Goal: Task Accomplishment & Management: Manage account settings

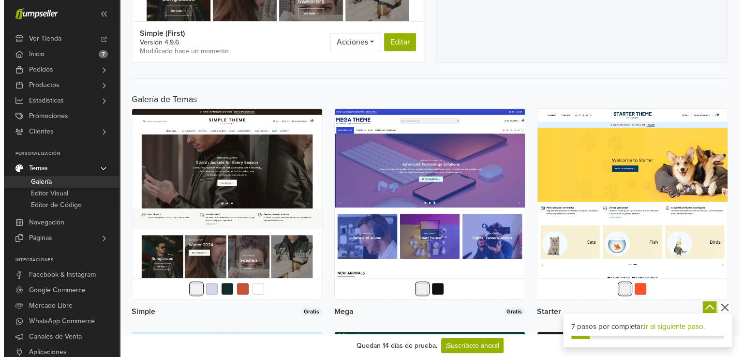
scroll to position [280, 0]
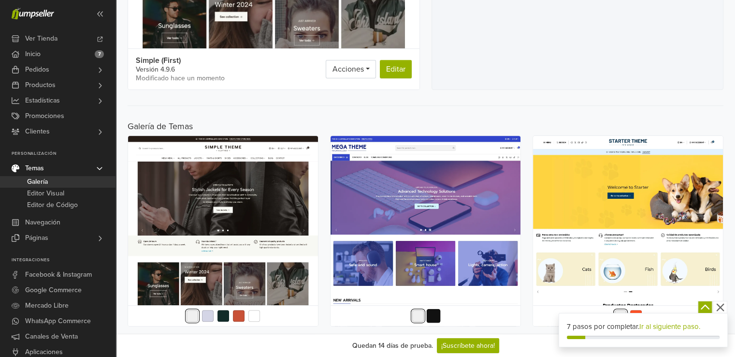
click at [426, 309] on button "button" at bounding box center [433, 316] width 14 height 14
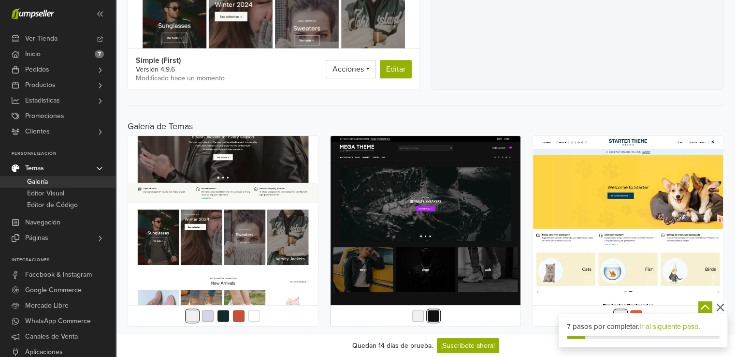
click at [213, 189] on img at bounding box center [223, 231] width 190 height 190
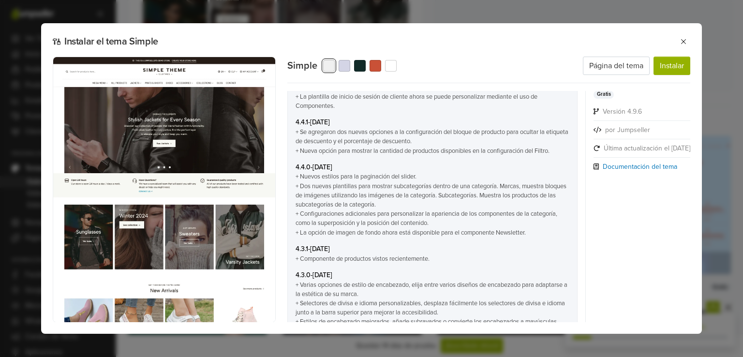
scroll to position [1319, 0]
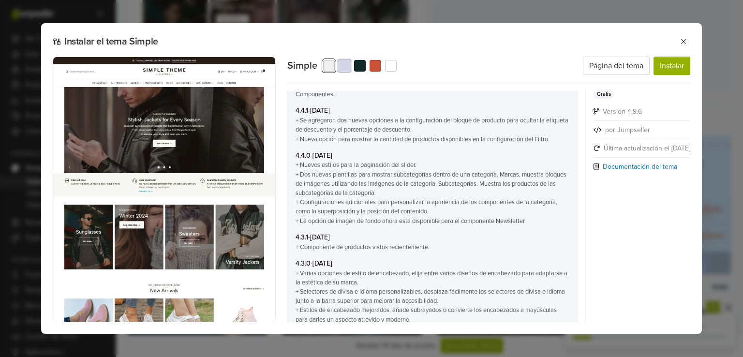
click at [347, 68] on button "button" at bounding box center [345, 66] width 14 height 14
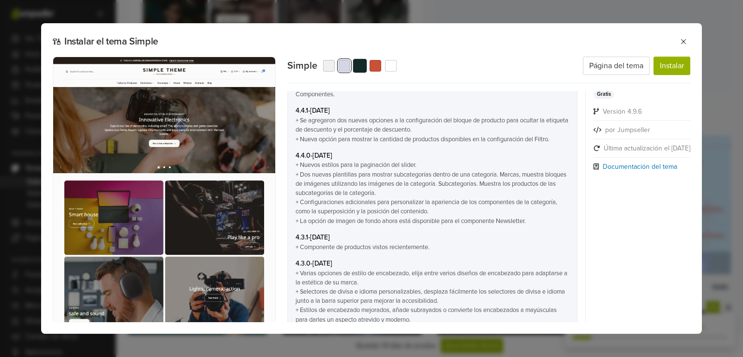
click at [361, 67] on button "button" at bounding box center [360, 66] width 14 height 14
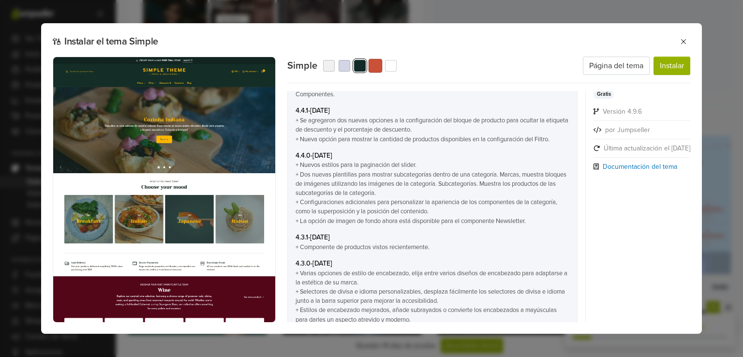
click at [379, 66] on button "button" at bounding box center [375, 66] width 14 height 14
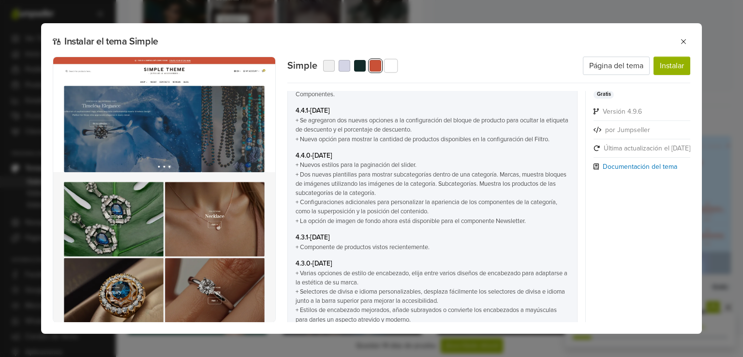
click at [392, 66] on button "button" at bounding box center [391, 66] width 14 height 14
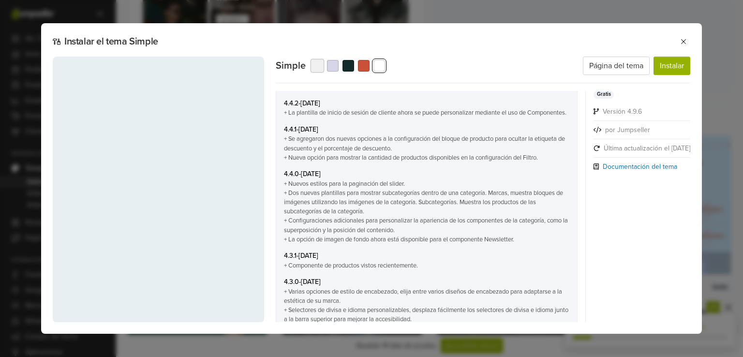
click at [317, 65] on button "button" at bounding box center [317, 66] width 14 height 14
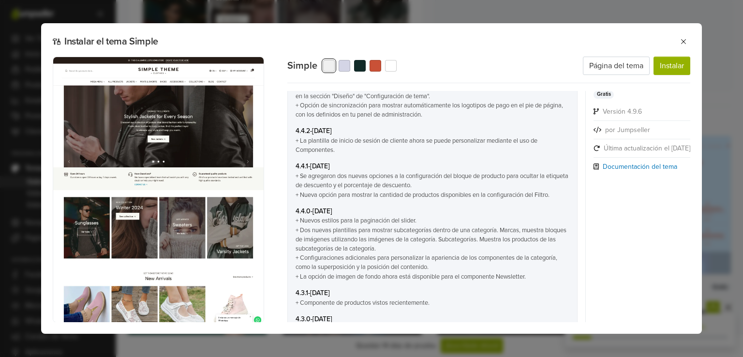
scroll to position [1319, 0]
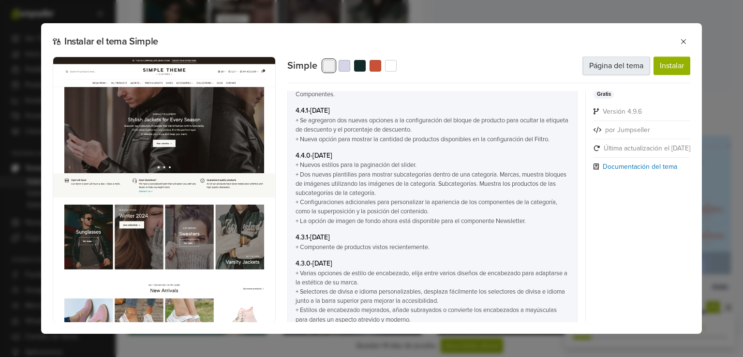
click at [628, 67] on link "Página del tema" at bounding box center [616, 66] width 67 height 18
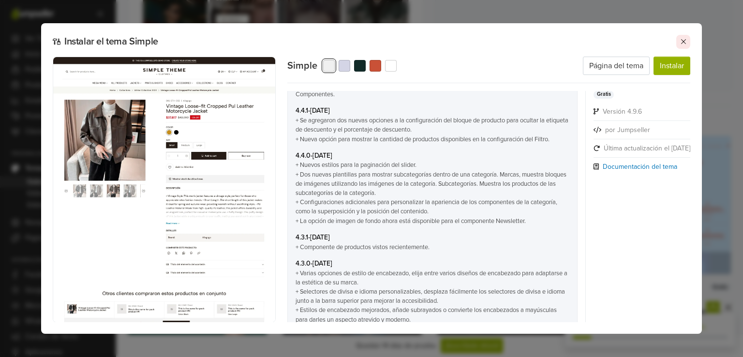
click at [682, 41] on icon at bounding box center [683, 41] width 5 height 5
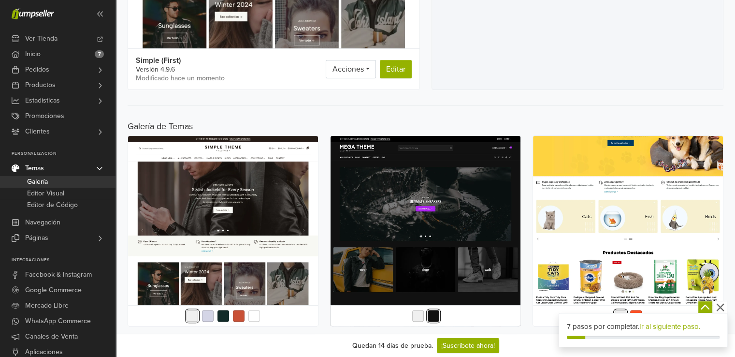
click at [533, 206] on img at bounding box center [628, 231] width 190 height 190
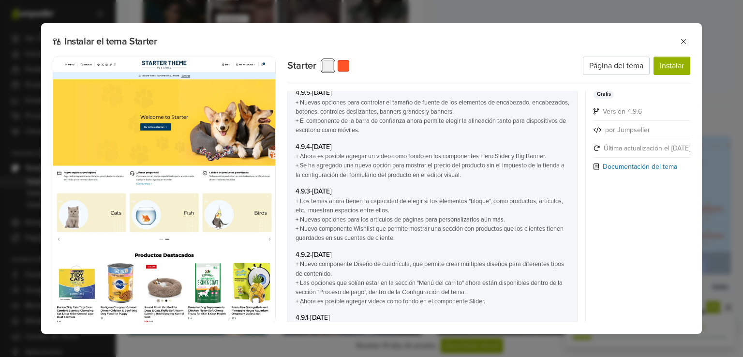
scroll to position [188, 0]
click at [349, 66] on button "button" at bounding box center [344, 66] width 14 height 14
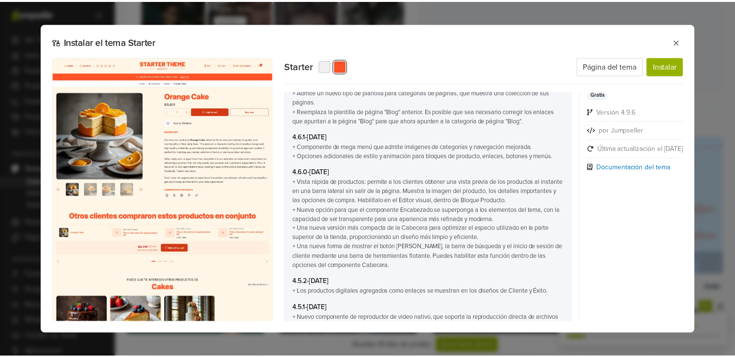
scroll to position [992, 0]
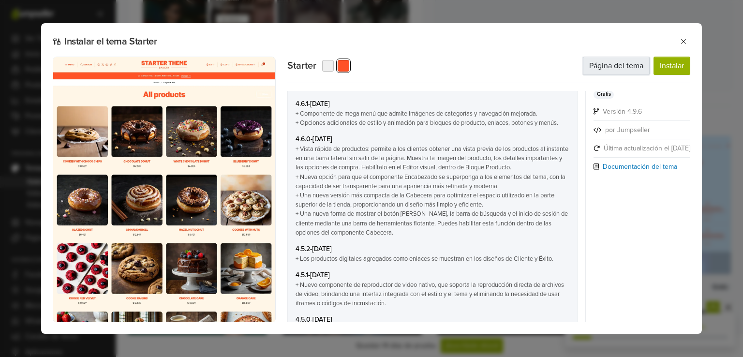
click at [631, 67] on link "Página del tema" at bounding box center [616, 66] width 67 height 18
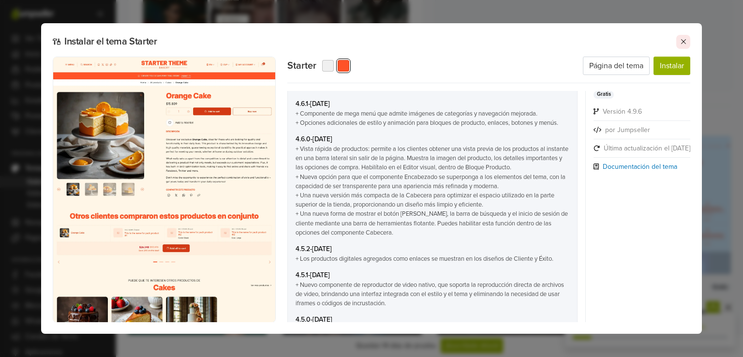
click at [682, 45] on icon at bounding box center [683, 42] width 8 height 8
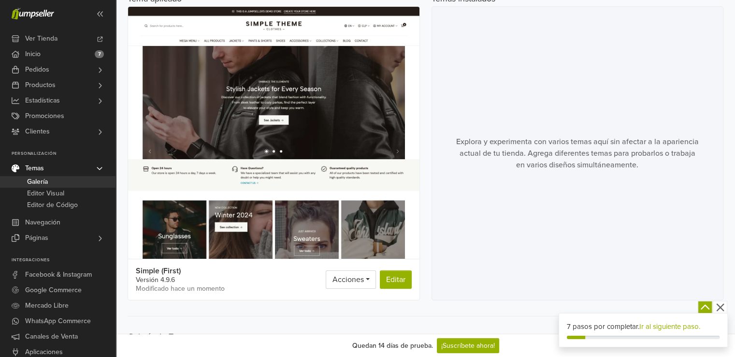
scroll to position [71, 0]
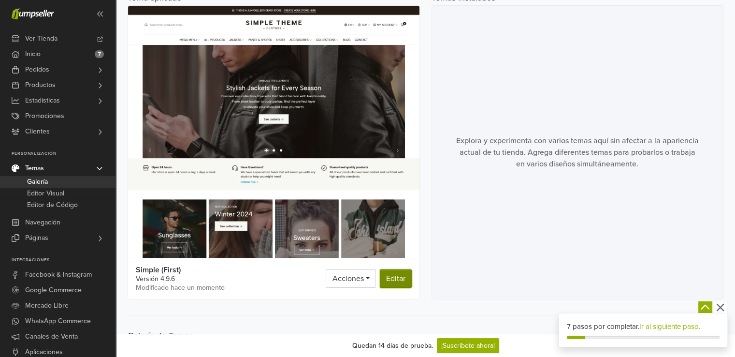
click at [400, 277] on link "Editar" at bounding box center [396, 278] width 32 height 18
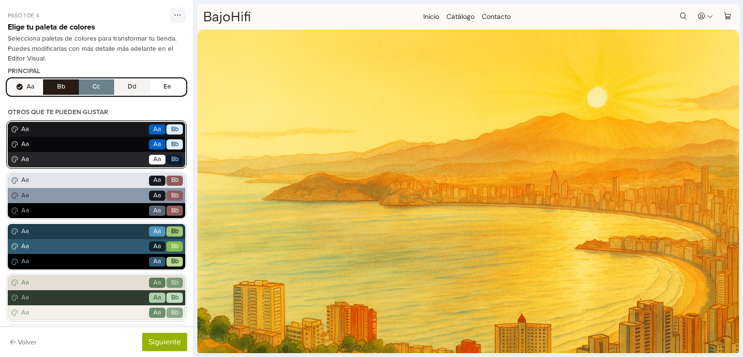
click at [96, 131] on span "Aa" at bounding box center [83, 130] width 128 height 10
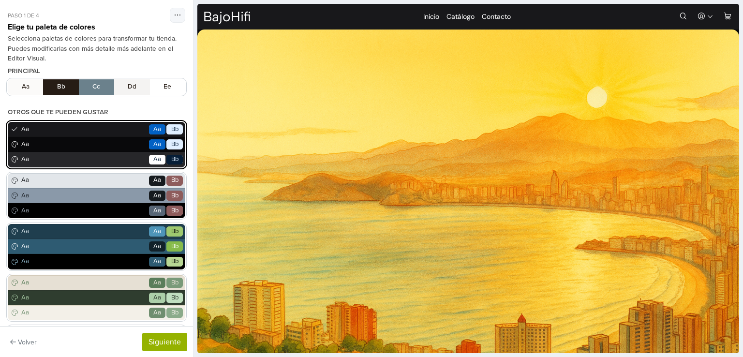
click at [97, 153] on div "Aa Go Aa Bb" at bounding box center [96, 159] width 177 height 15
click at [97, 141] on span "Aa" at bounding box center [83, 145] width 128 height 10
click at [97, 155] on span "Aa" at bounding box center [83, 160] width 128 height 10
click at [99, 182] on span "Aa" at bounding box center [83, 181] width 128 height 10
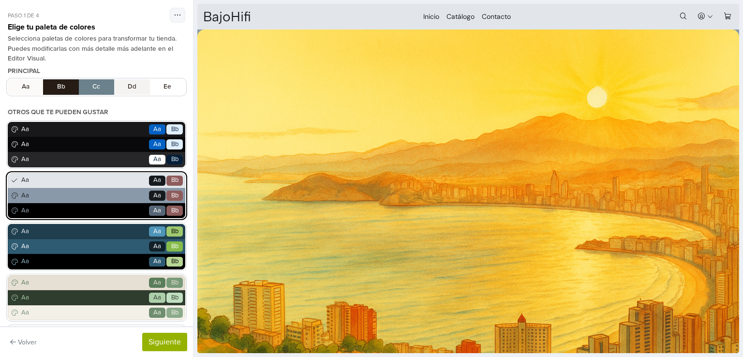
click at [123, 212] on span "Aa" at bounding box center [83, 211] width 128 height 10
click at [114, 279] on span "Aa" at bounding box center [83, 283] width 128 height 10
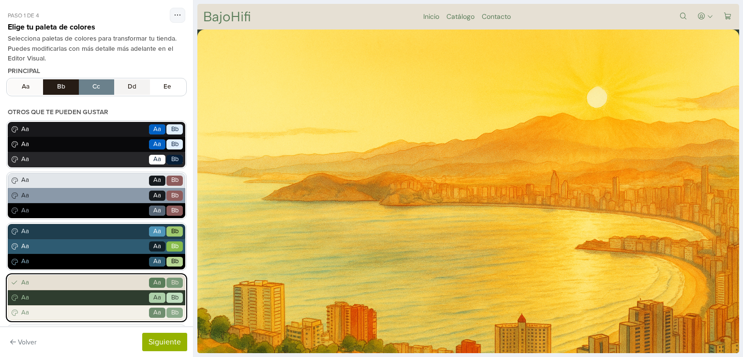
click at [82, 171] on div "Aa Go Aa Bb Aa Go Aa Bb Aa Go Aa Bb Aa Go Aa Bb Aa Go Aa Bb Aa Go Aa Bb Aa Go A…" at bounding box center [96, 323] width 177 height 403
click at [80, 177] on span "Aa" at bounding box center [83, 181] width 128 height 10
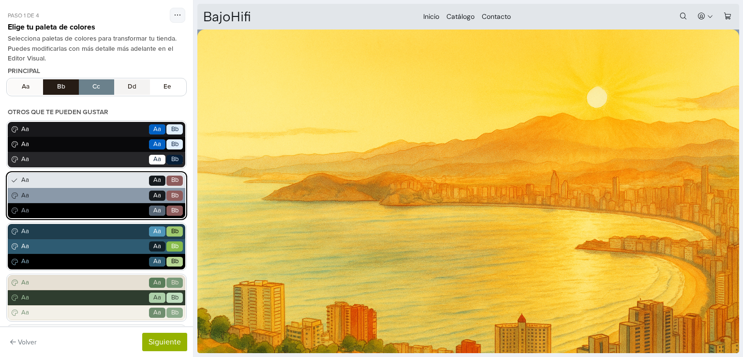
click at [171, 182] on span "Bb" at bounding box center [174, 181] width 7 height 10
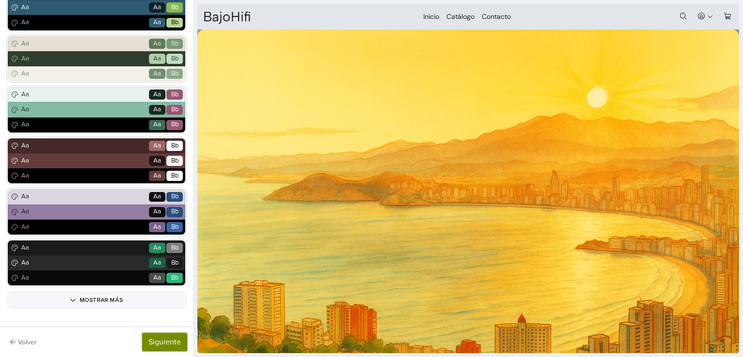
click at [164, 349] on button "Siguiente" at bounding box center [164, 342] width 45 height 18
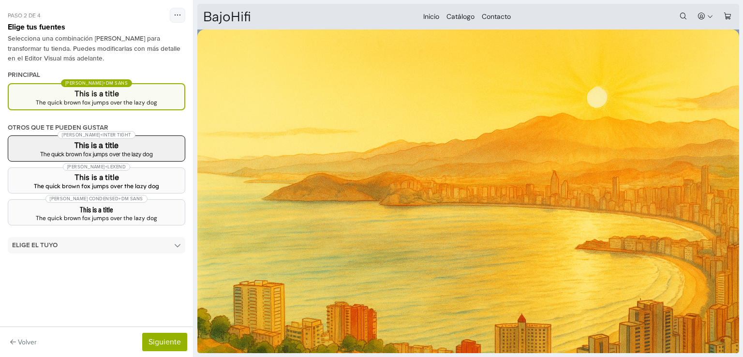
click at [120, 148] on h3 "This is a title" at bounding box center [96, 146] width 161 height 8
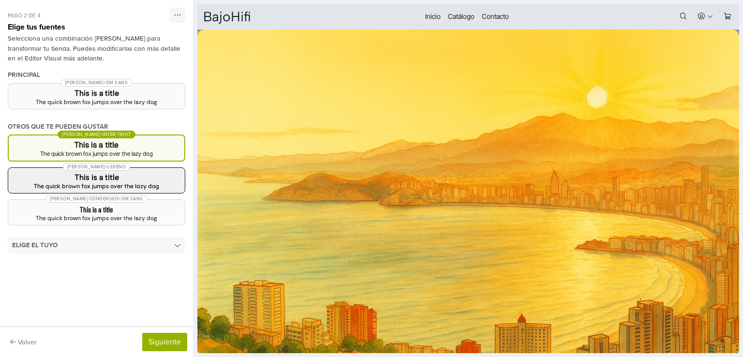
click at [125, 180] on button "Albert Sans + Lexend This is a title The quick brown fox jumps over the lazy dog" at bounding box center [96, 180] width 177 height 26
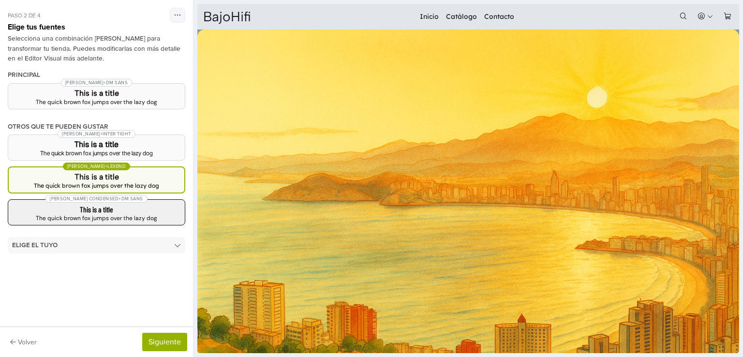
click at [136, 217] on div "The quick brown fox jumps over the lazy dog" at bounding box center [96, 218] width 161 height 6
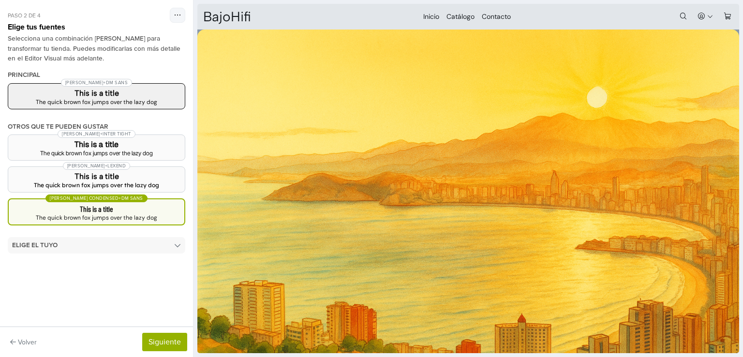
click at [122, 100] on div "The quick brown fox jumps over the lazy dog" at bounding box center [96, 102] width 161 height 6
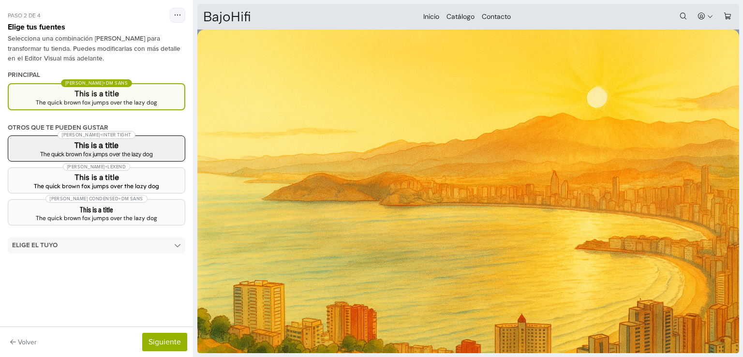
click at [129, 142] on h3 "This is a title" at bounding box center [96, 146] width 161 height 8
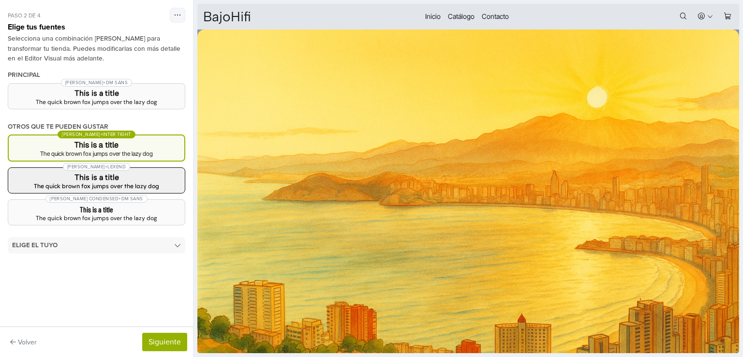
click at [132, 176] on h3 "This is a title" at bounding box center [96, 178] width 161 height 8
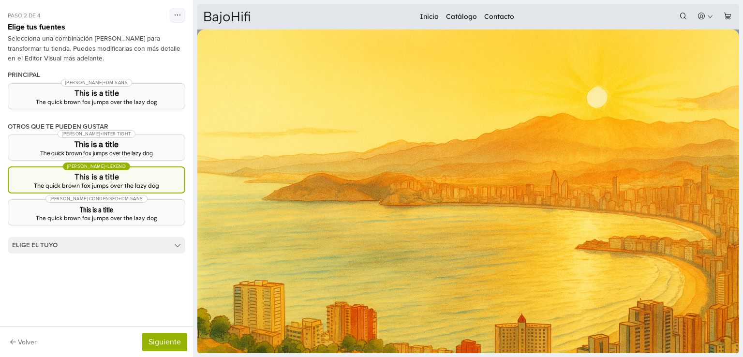
click at [165, 247] on summary "Elige el tuyo" at bounding box center [96, 245] width 177 height 16
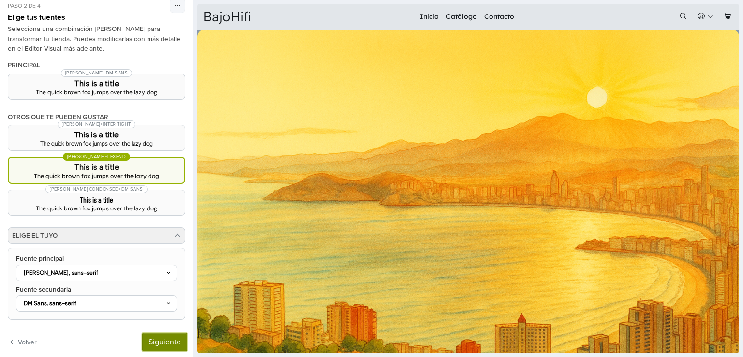
click at [177, 342] on button "Siguiente" at bounding box center [164, 342] width 45 height 18
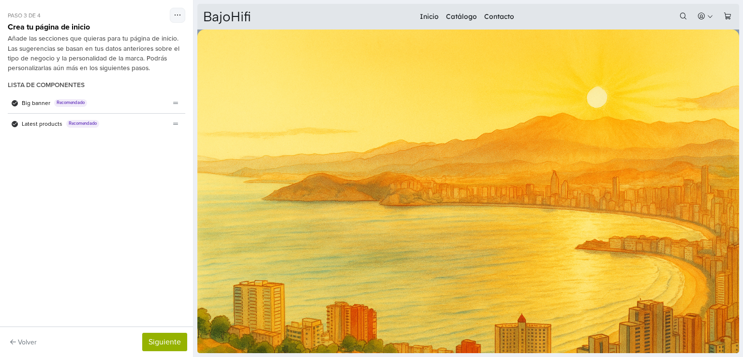
scroll to position [0, 0]
click at [142, 108] on div "Big banner Recomendado" at bounding box center [89, 103] width 162 height 20
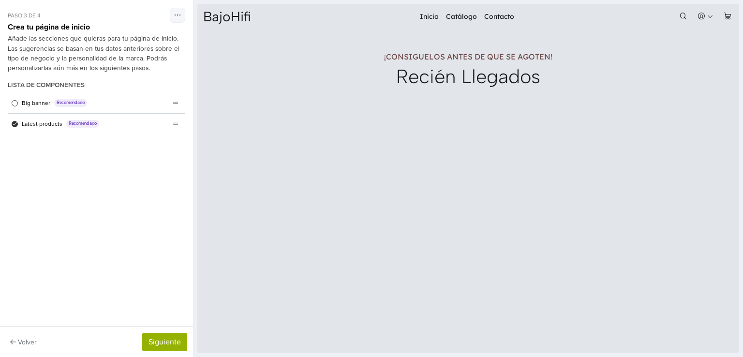
click at [142, 108] on div "Big banner Recomendado" at bounding box center [89, 103] width 162 height 20
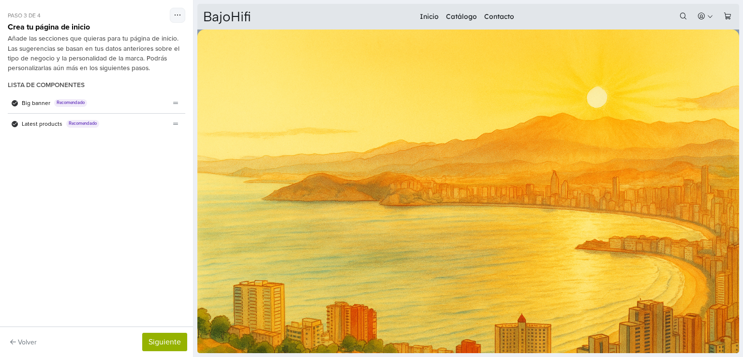
click at [308, 94] on img at bounding box center [468, 209] width 542 height 361
click at [21, 101] on div "Big banner Recomendado" at bounding box center [89, 103] width 162 height 20
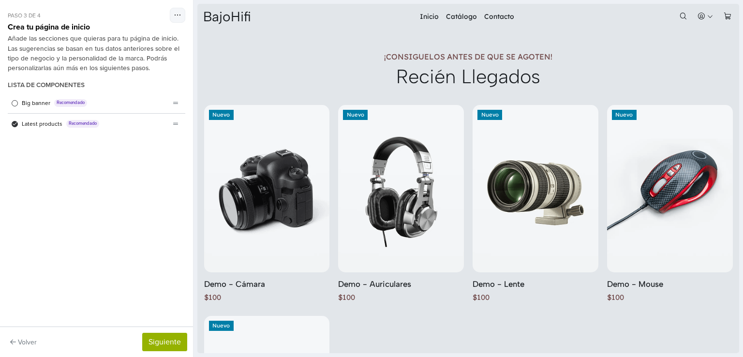
click at [21, 101] on div "Big banner Recomendado" at bounding box center [89, 103] width 162 height 20
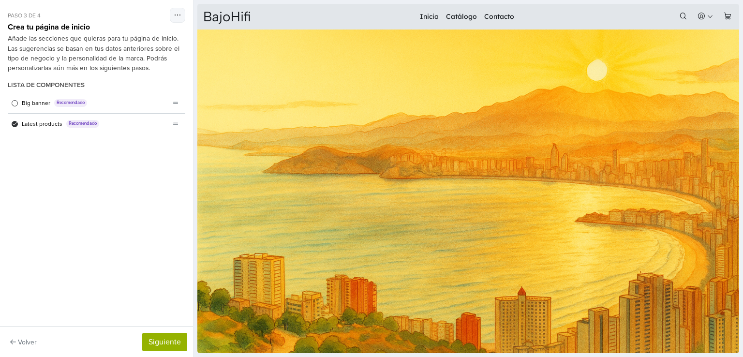
scroll to position [29, 0]
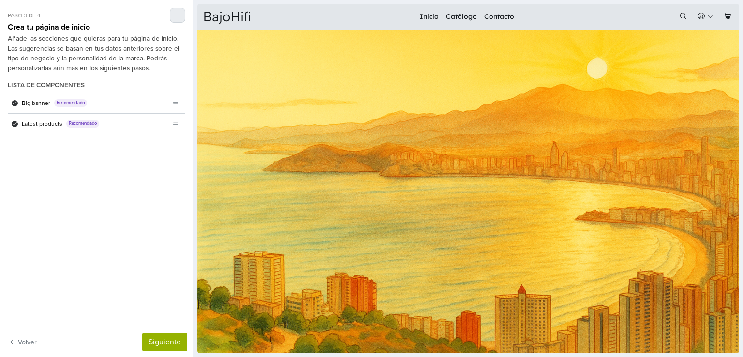
click at [178, 17] on icon "button" at bounding box center [177, 15] width 7 height 8
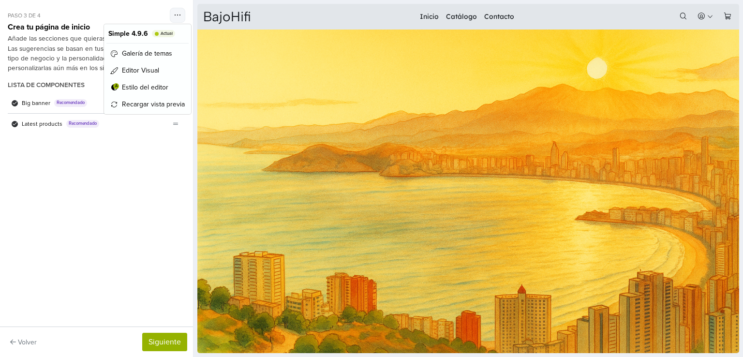
click at [144, 182] on div "Paso 3 de 4 Simple 4.9.6 Actual Galería de temas Editor Visual A Estilo del edi…" at bounding box center [96, 163] width 193 height 326
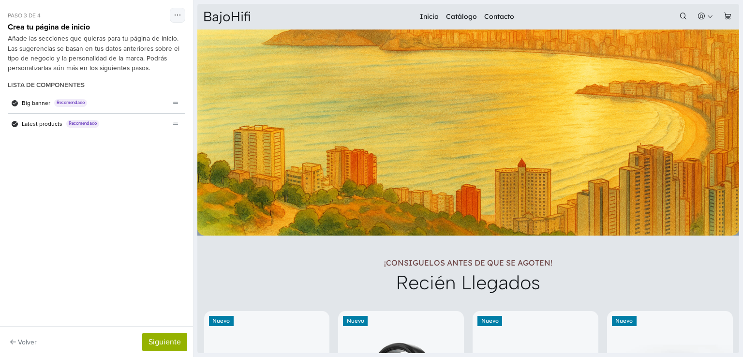
scroll to position [0, 0]
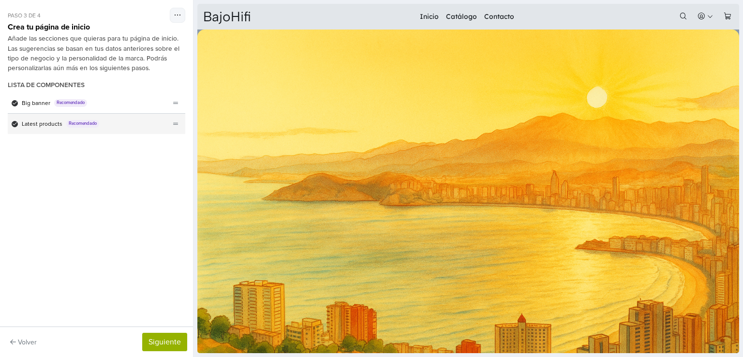
click at [168, 124] on div "Latest products Recomendado" at bounding box center [89, 124] width 162 height 20
click at [146, 119] on div "Latest products Recomendado" at bounding box center [89, 124] width 162 height 20
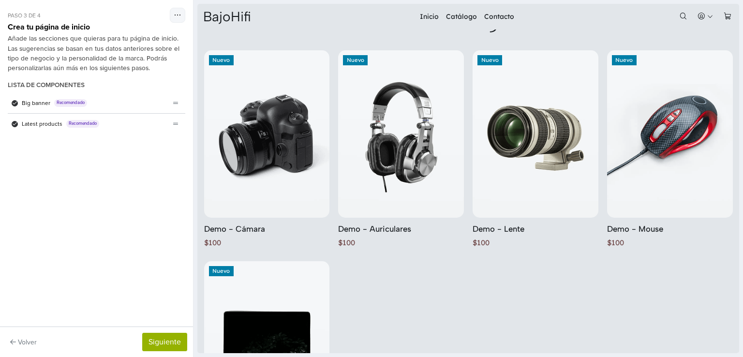
scroll to position [460, 0]
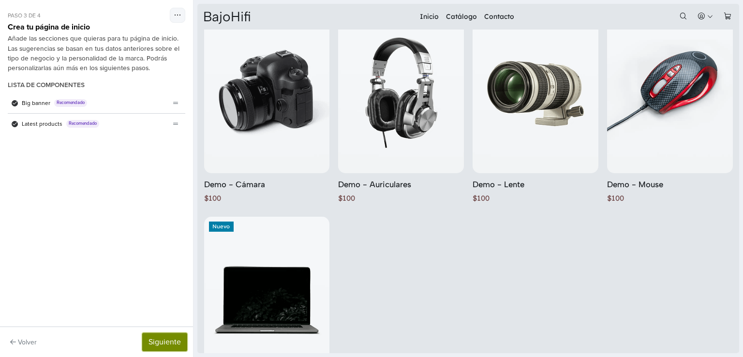
click at [161, 345] on button "Siguiente" at bounding box center [164, 342] width 45 height 18
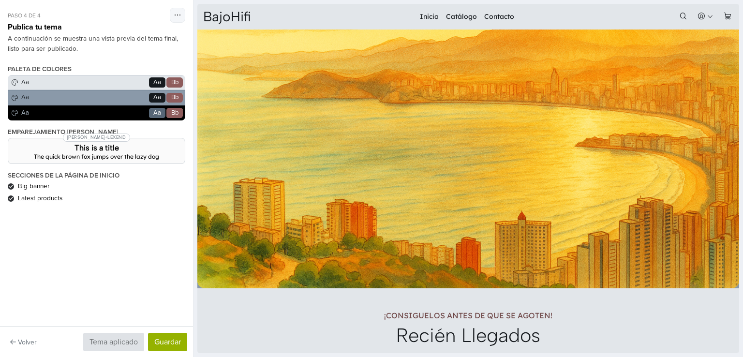
scroll to position [70, 0]
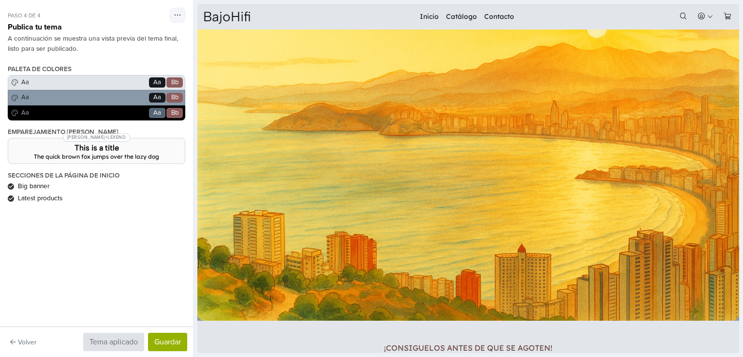
click at [64, 77] on div "Paleta de colores Aa Go Aa Bb Aa Go Aa Bb Aa Go Aa Bb" at bounding box center [96, 92] width 177 height 55
click at [58, 84] on div "Paleta de colores Aa Go Aa Bb Aa Go Aa Bb Aa Go Aa Bb" at bounding box center [96, 92] width 177 height 55
click at [69, 102] on div "Paleta de colores Aa Go Aa Bb Aa Go Aa Bb Aa Go Aa Bb" at bounding box center [96, 92] width 177 height 55
click at [73, 116] on div "Paleta de colores Aa Go Aa Bb Aa Go Aa Bb Aa Go Aa Bb" at bounding box center [96, 92] width 177 height 55
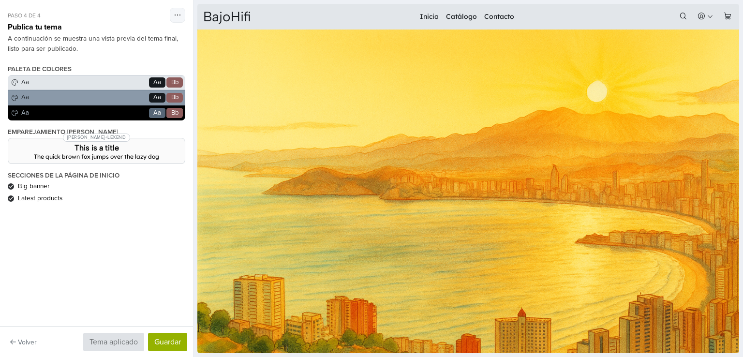
scroll to position [0, 0]
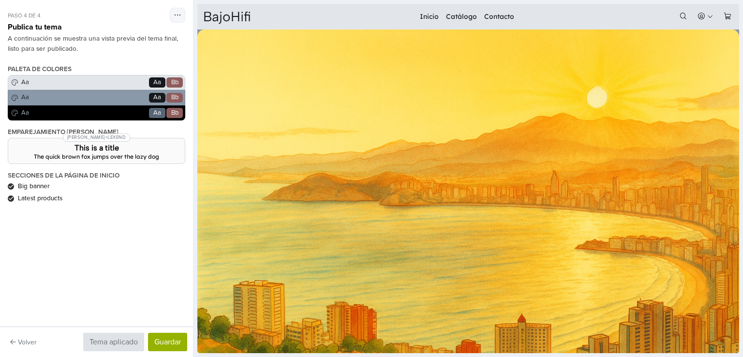
click at [176, 81] on div "Paleta de colores Aa Go Aa Bb Aa Go Aa Bb Aa Go Aa Bb" at bounding box center [96, 92] width 177 height 55
click at [175, 94] on div "Paleta de colores Aa Go Aa Bb Aa Go Aa Bb Aa Go Aa Bb" at bounding box center [96, 92] width 177 height 55
click at [171, 112] on div "Paleta de colores Aa Go Aa Bb Aa Go Aa Bb Aa Go Aa Bb" at bounding box center [96, 92] width 177 height 55
click at [105, 112] on div "Paleta de colores Aa Go Aa Bb Aa Go Aa Bb Aa Go Aa Bb" at bounding box center [96, 92] width 177 height 55
click at [176, 338] on button "Guardar" at bounding box center [167, 342] width 39 height 18
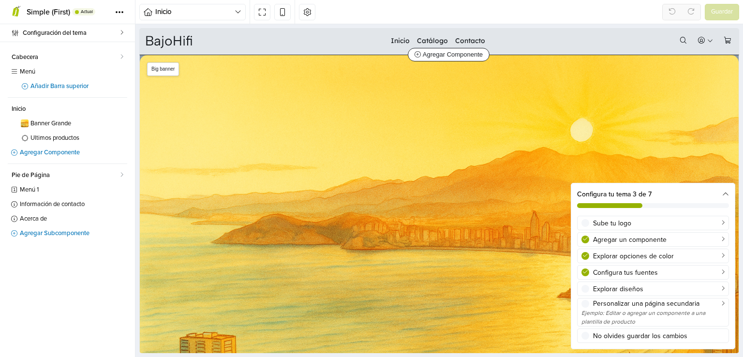
click at [281, 133] on img at bounding box center [439, 254] width 599 height 399
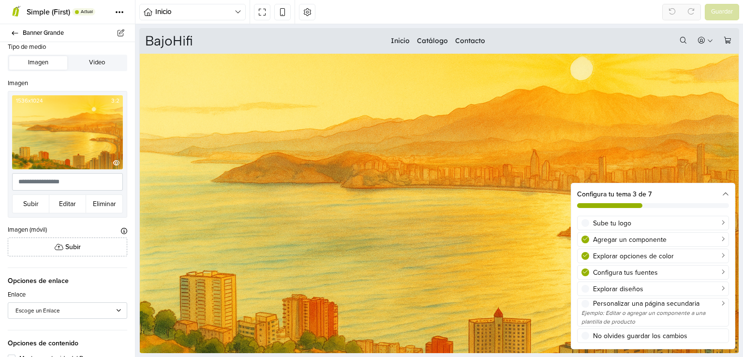
scroll to position [116, 0]
click at [32, 201] on button "Subir" at bounding box center [30, 203] width 37 height 19
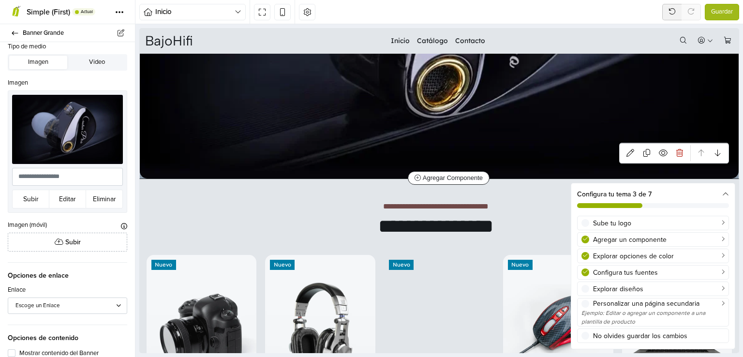
scroll to position [251, 0]
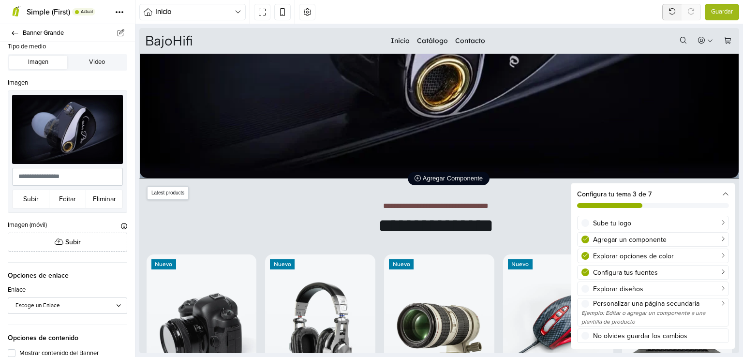
click at [451, 175] on span "Agregar Componente" at bounding box center [448, 178] width 68 height 7
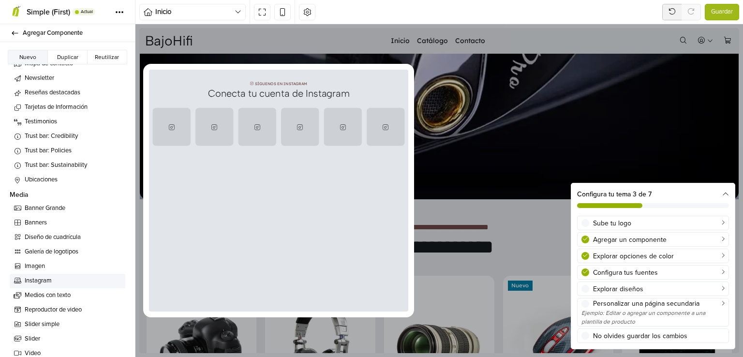
scroll to position [256, 0]
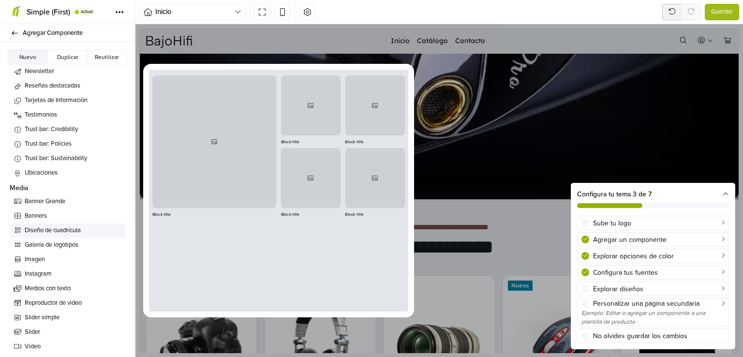
click at [41, 231] on span "Diseño de cuadrícula" at bounding box center [73, 231] width 97 height 10
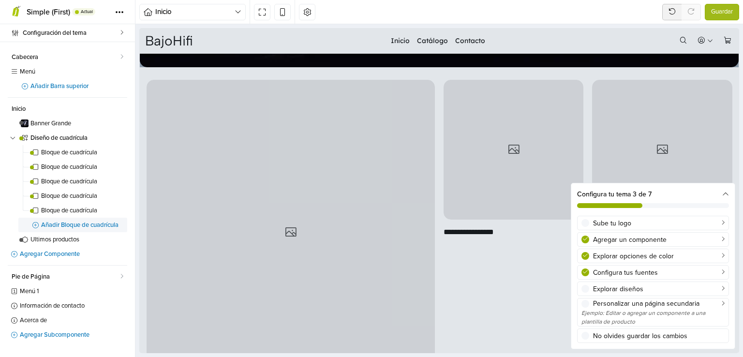
scroll to position [405, 0]
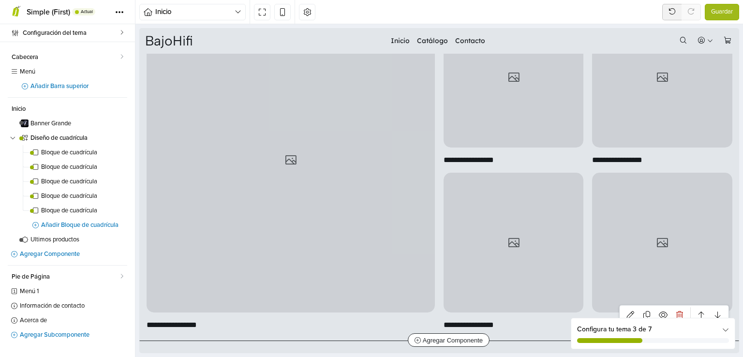
click at [252, 254] on div at bounding box center [291, 160] width 289 height 305
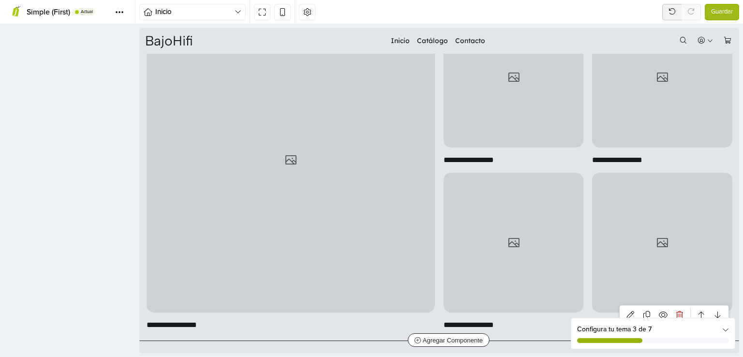
scroll to position [405, 0]
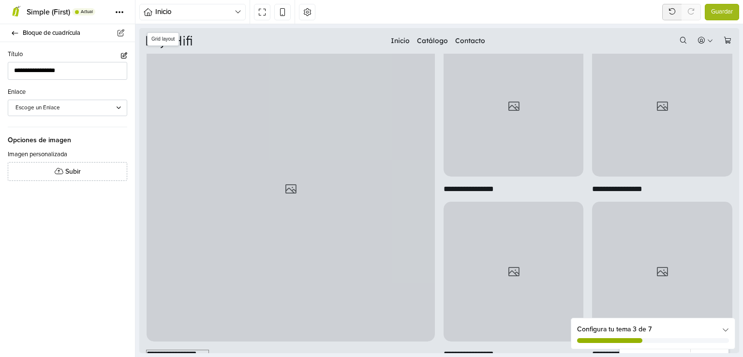
click at [194, 350] on span "**********" at bounding box center [178, 354] width 62 height 8
click at [207, 350] on span "**********" at bounding box center [178, 354] width 62 height 8
type input "*"
click at [512, 141] on div at bounding box center [513, 107] width 140 height 140
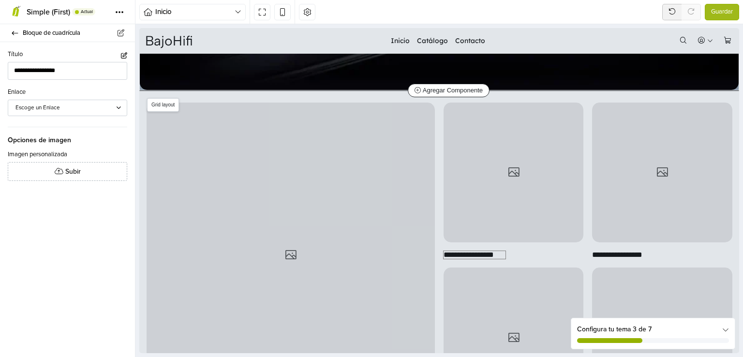
click at [478, 251] on span "**********" at bounding box center [474, 255] width 62 height 8
type input "**********"
type input "*"
click at [645, 251] on span "**********" at bounding box center [623, 255] width 62 height 8
type input "**********"
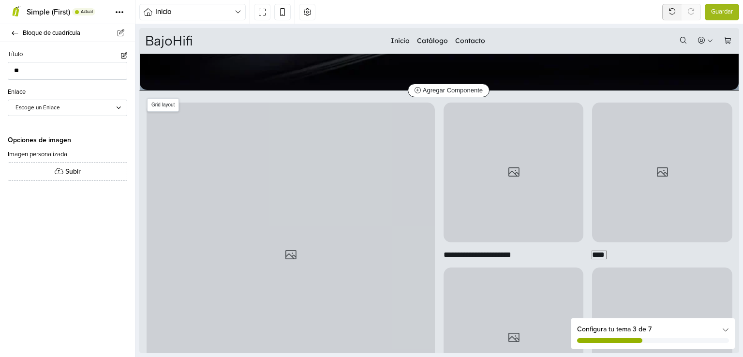
type input "*"
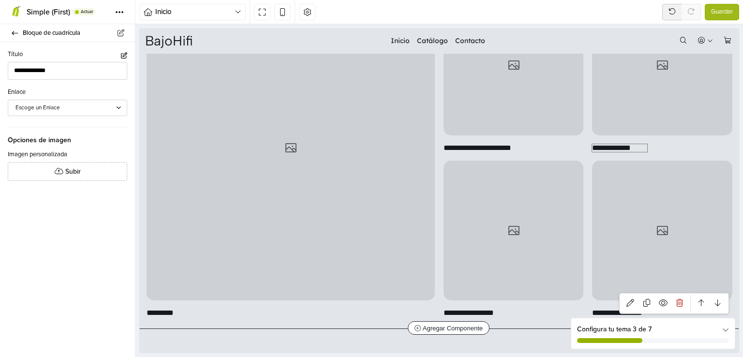
scroll to position [470, 0]
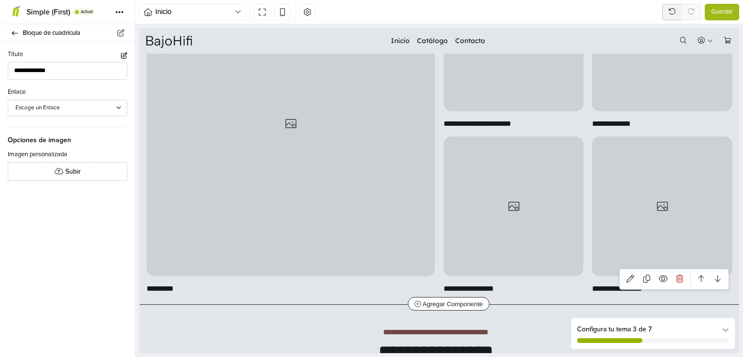
click at [502, 281] on div "**********" at bounding box center [513, 284] width 140 height 16
click at [494, 285] on span "**********" at bounding box center [474, 289] width 62 height 8
type input "**********"
type input "*"
click at [594, 285] on span "**********" at bounding box center [623, 289] width 62 height 8
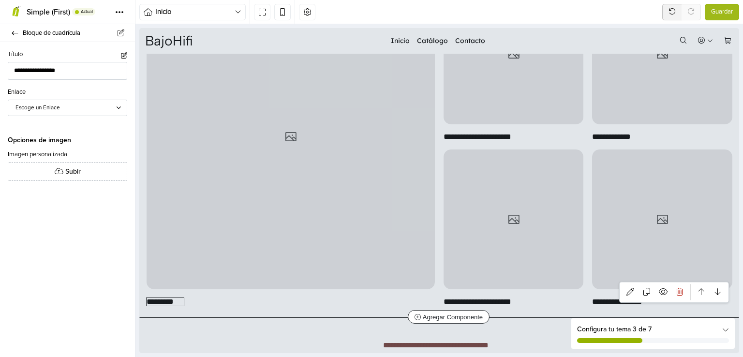
scroll to position [460, 0]
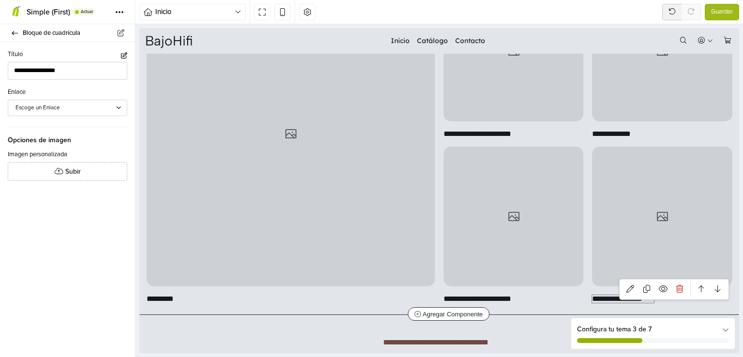
click at [604, 295] on span "**********" at bounding box center [623, 299] width 62 height 8
type input "**********"
type input "*"
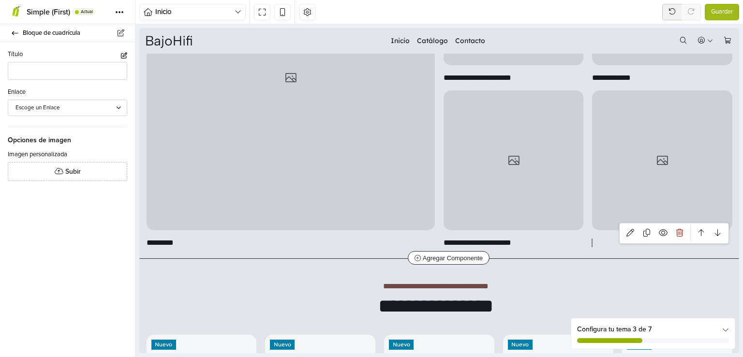
scroll to position [475, 0]
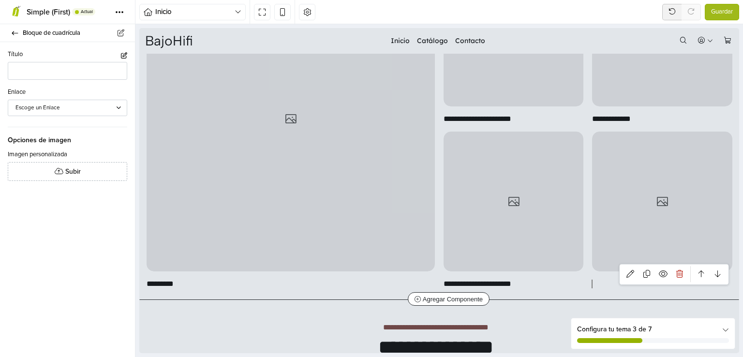
type input "*"
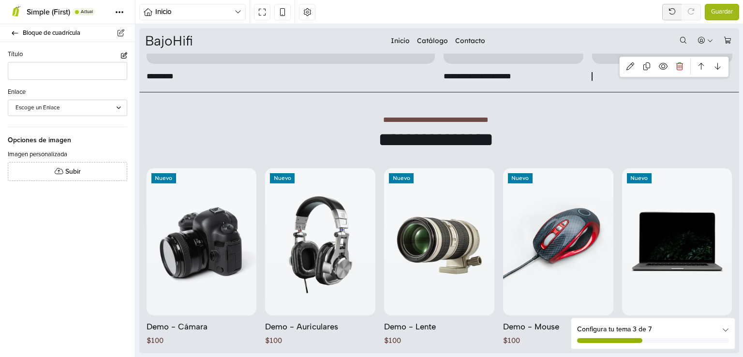
scroll to position [522, 0]
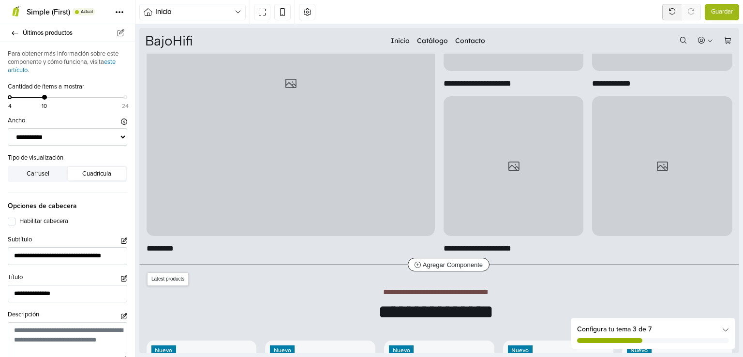
scroll to position [508, 0]
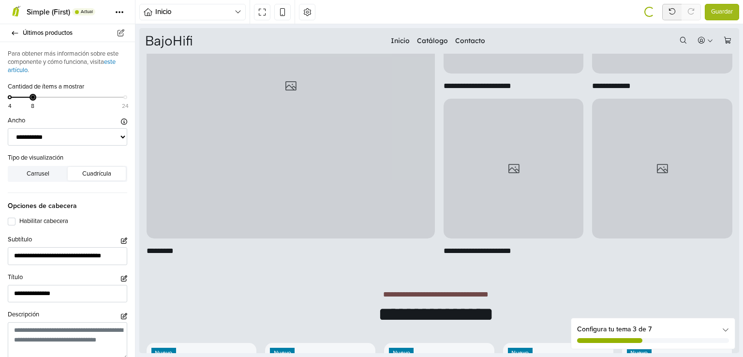
drag, startPoint x: 43, startPoint y: 98, endPoint x: 33, endPoint y: 97, distance: 9.7
click at [33, 97] on div at bounding box center [32, 97] width 5 height 5
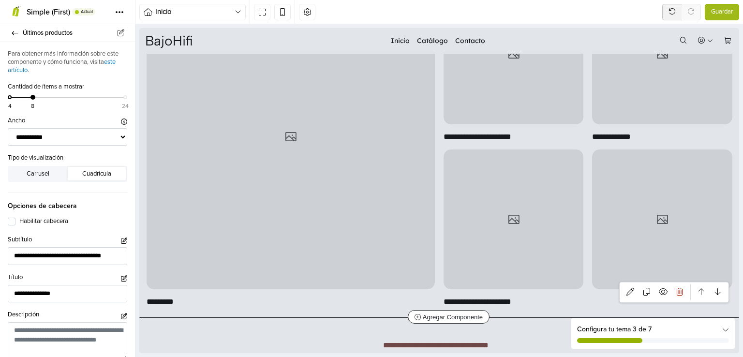
scroll to position [460, 0]
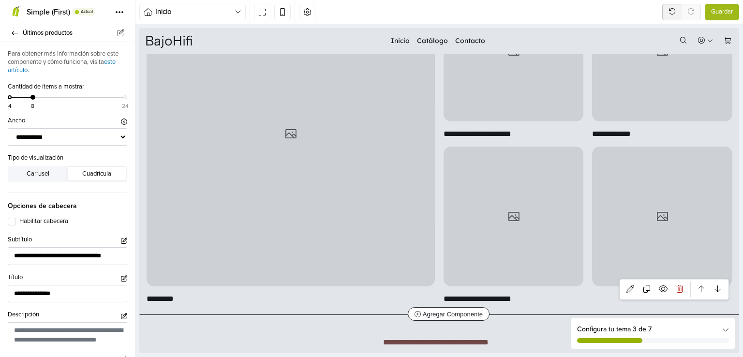
click at [669, 244] on div at bounding box center [662, 217] width 140 height 140
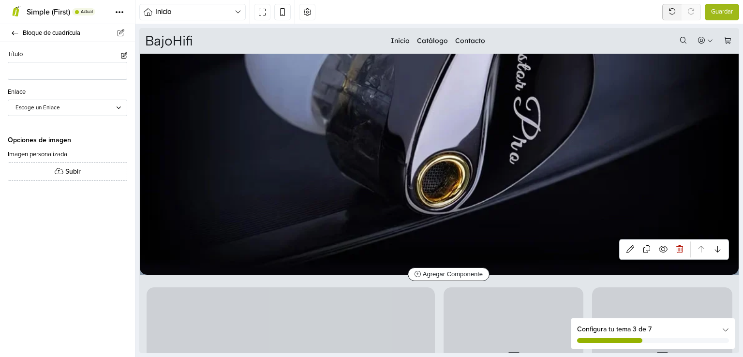
scroll to position [168, 0]
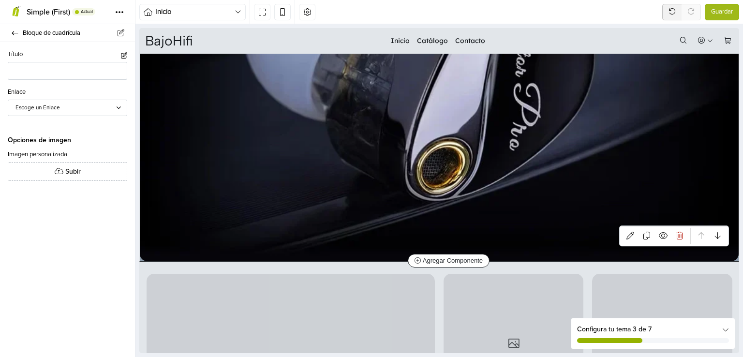
click at [453, 195] on img at bounding box center [439, 74] width 599 height 374
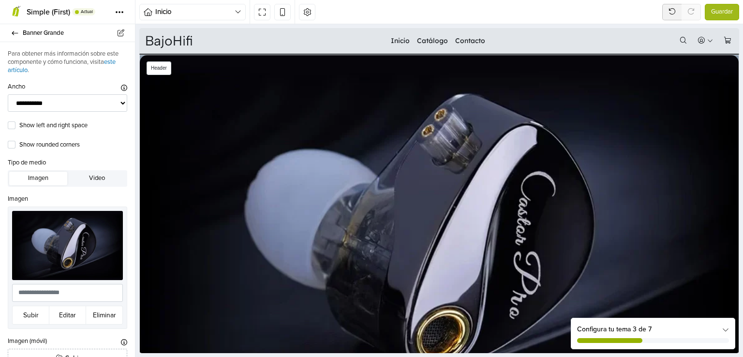
click at [199, 39] on div "Menú Inicio Catálogo Contacto Ingresar Crear cuenta 0" at bounding box center [469, 41] width 540 height 14
select select "**"
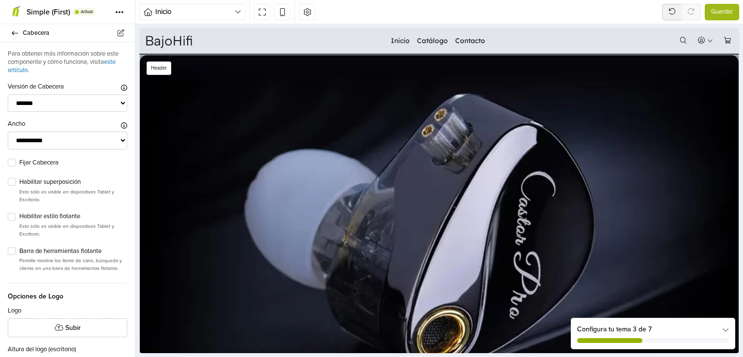
click at [184, 40] on link "BajoHifi" at bounding box center [169, 41] width 48 height 14
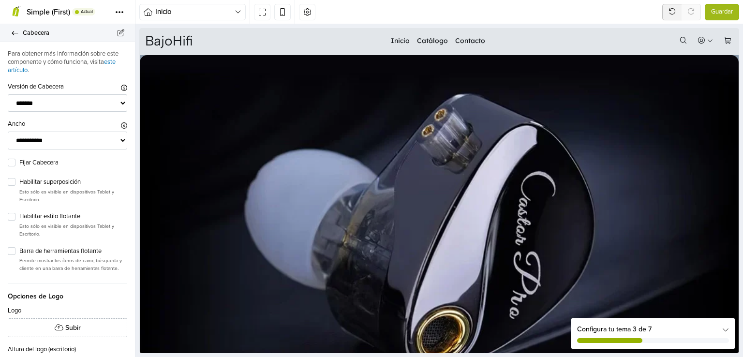
click at [17, 37] on link "Cabecera" at bounding box center [67, 33] width 135 height 18
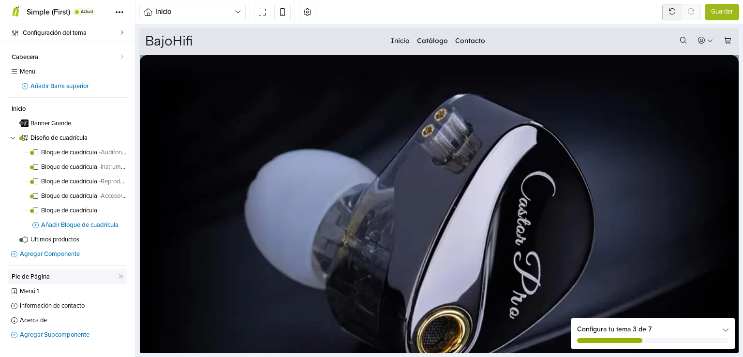
click at [79, 274] on span "Pie de Página" at bounding box center [65, 277] width 106 height 6
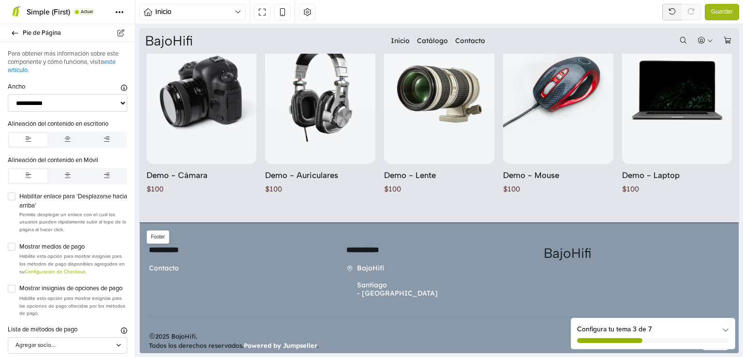
scroll to position [835, 0]
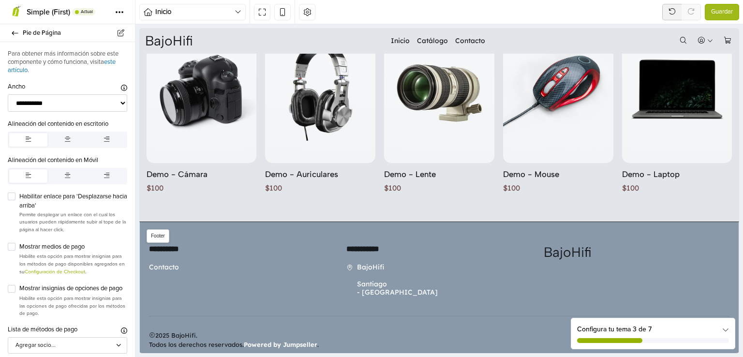
click at [167, 262] on link "Contacto" at bounding box center [164, 268] width 30 height 12
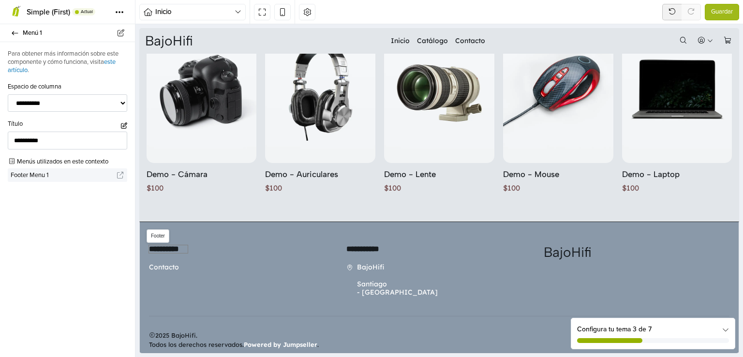
click at [176, 245] on span "**********" at bounding box center [168, 249] width 39 height 8
click at [176, 262] on link "Contacto" at bounding box center [164, 268] width 30 height 12
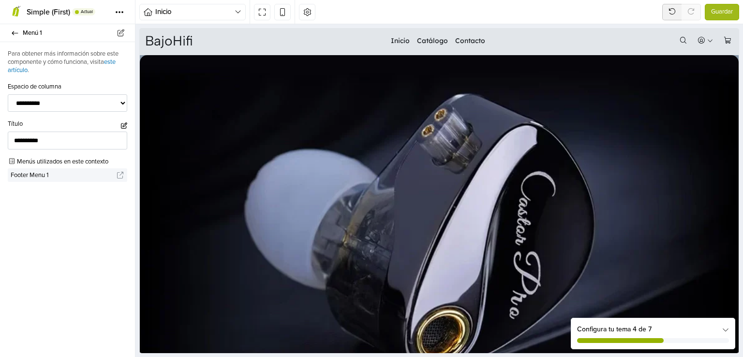
scroll to position [835, 0]
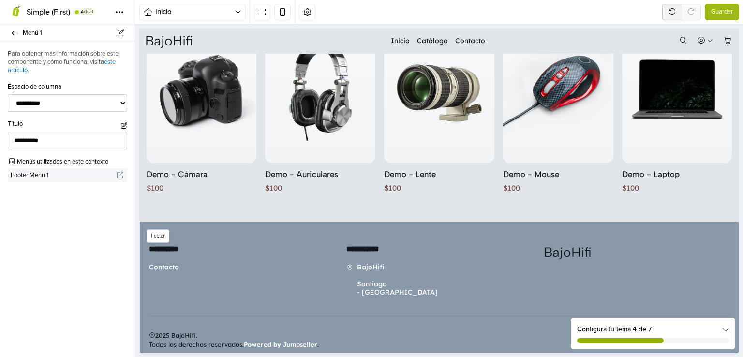
click at [158, 229] on span "Footer" at bounding box center [158, 236] width 23 height 14
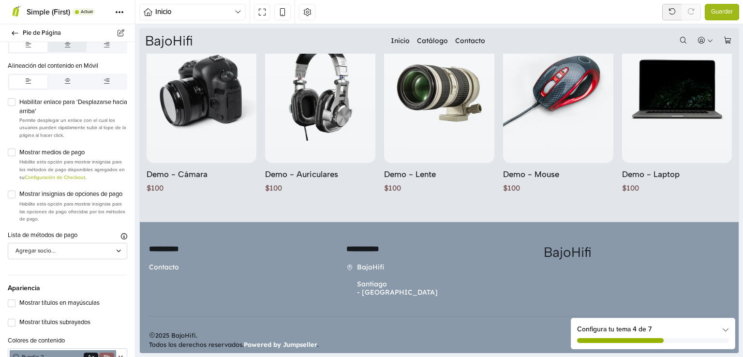
scroll to position [128, 0]
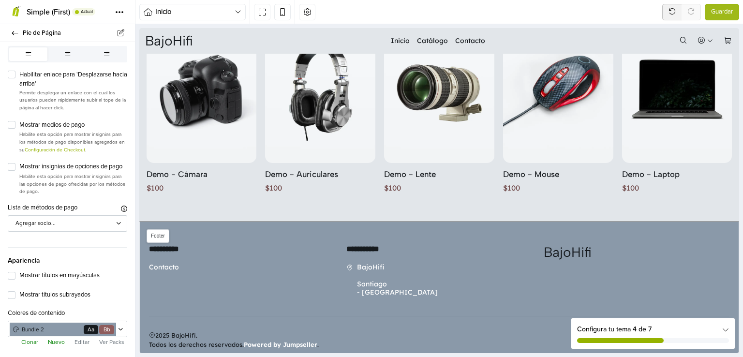
click at [157, 229] on span "Footer" at bounding box center [158, 236] width 23 height 14
click at [579, 245] on h3 "BajoHifi" at bounding box center [637, 252] width 186 height 14
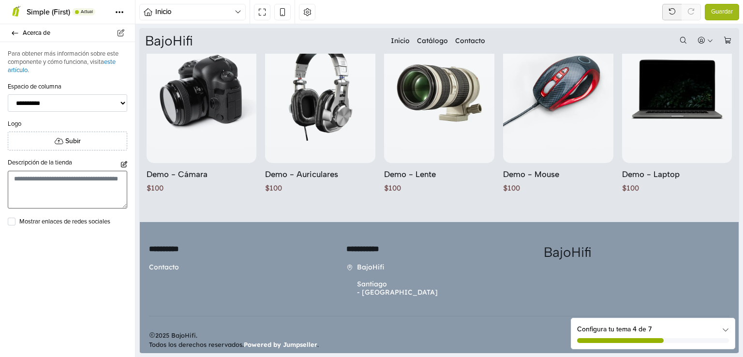
click at [65, 184] on textarea at bounding box center [67, 190] width 119 height 38
type textarea "*"
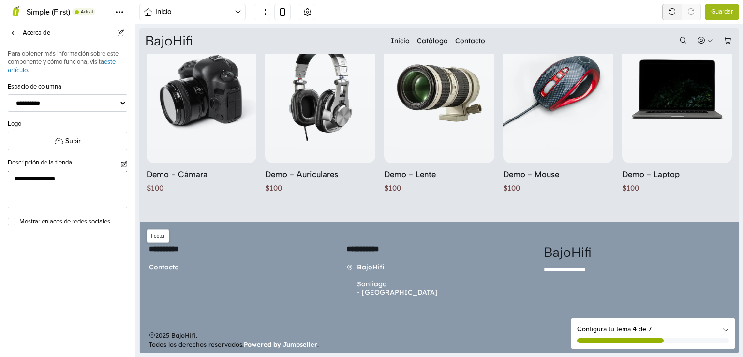
type textarea "**********"
click at [367, 245] on h3 "**********" at bounding box center [437, 249] width 183 height 8
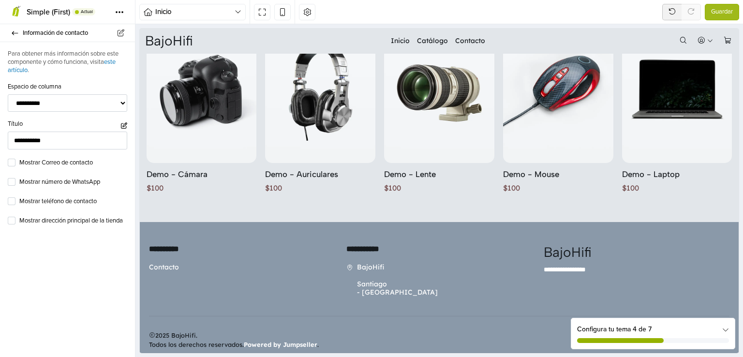
click at [725, 329] on icon at bounding box center [725, 329] width 7 height 7
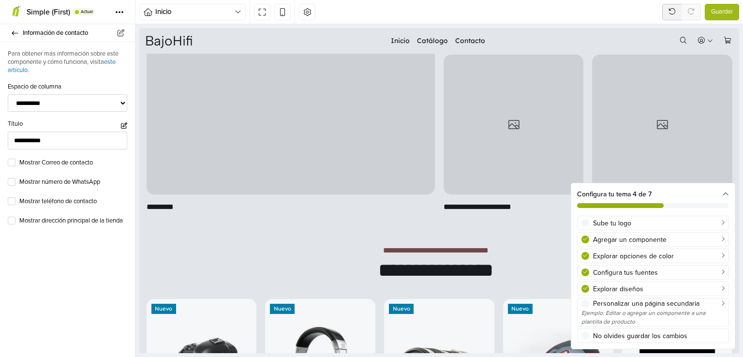
scroll to position [835, 0]
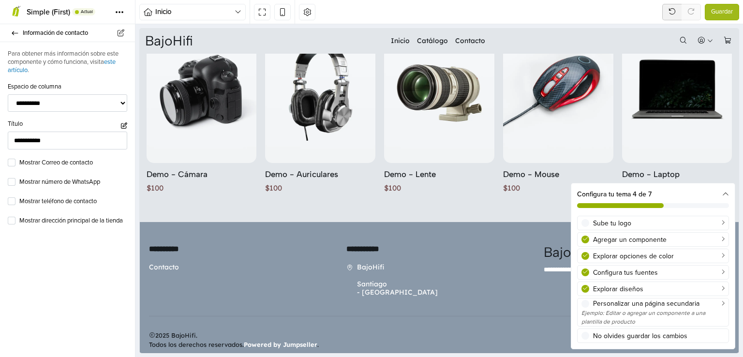
click at [725, 193] on icon at bounding box center [725, 194] width 7 height 7
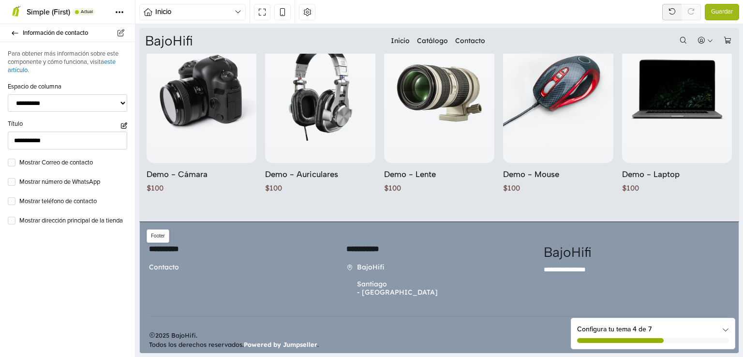
click at [343, 313] on div "2025 BajoHifi. Todos los derechos reservados. Powered by Jumpseller ." at bounding box center [439, 325] width 592 height 54
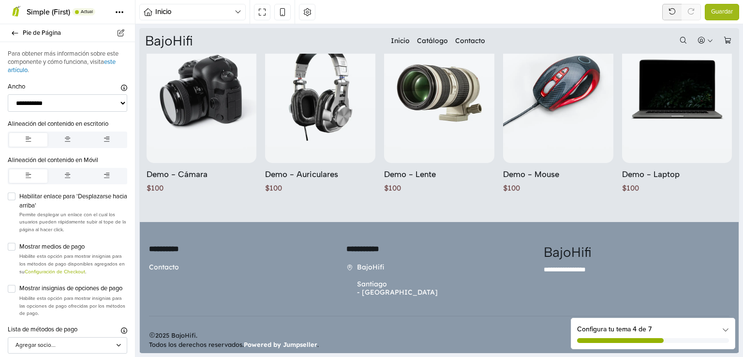
scroll to position [128, 0]
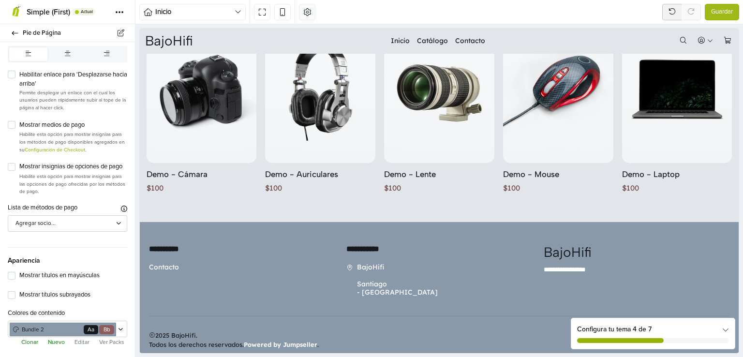
click at [307, 7] on button "button" at bounding box center [307, 12] width 16 height 16
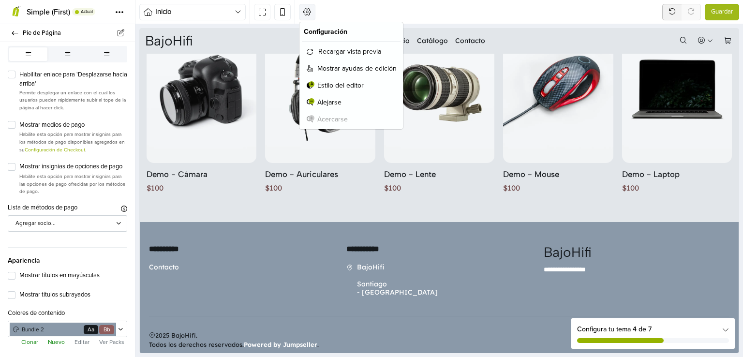
click at [307, 7] on button "button" at bounding box center [307, 12] width 16 height 16
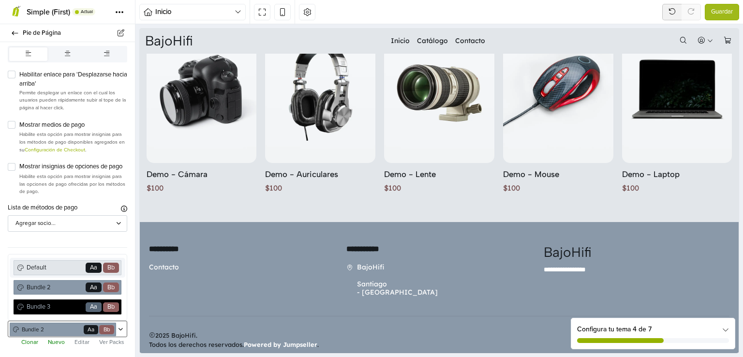
click at [118, 327] on icon at bounding box center [120, 329] width 5 height 6
click at [55, 293] on div "Bundle 2 Go Aa Bb" at bounding box center [68, 287] width 108 height 15
click at [116, 325] on div at bounding box center [119, 330] width 7 height 14
click at [54, 269] on span "Default" at bounding box center [54, 267] width 59 height 9
click at [103, 326] on span "Bb" at bounding box center [106, 329] width 7 height 9
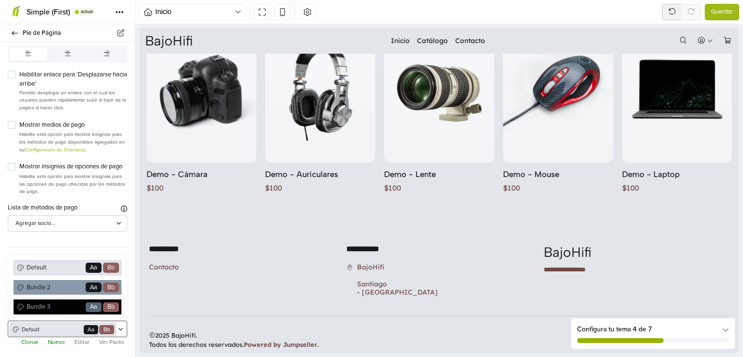
click at [50, 301] on div "Bundle 3 Go Aa Bb" at bounding box center [68, 306] width 108 height 15
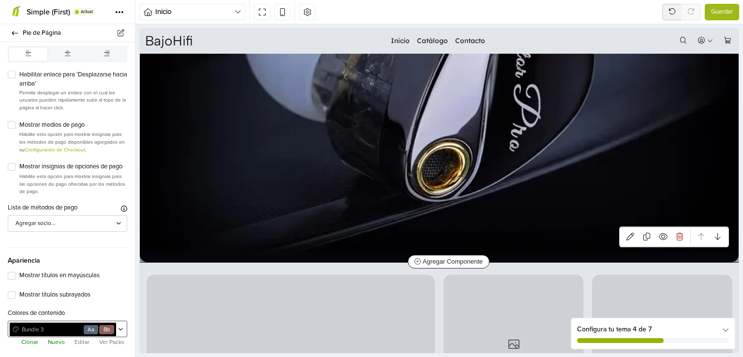
scroll to position [0, 0]
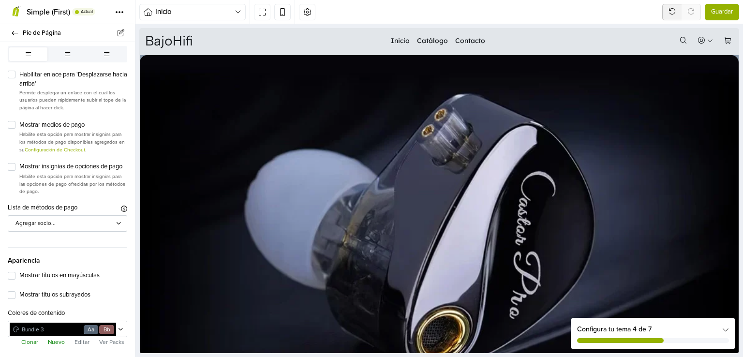
click at [731, 6] on button "Guardar" at bounding box center [722, 12] width 34 height 16
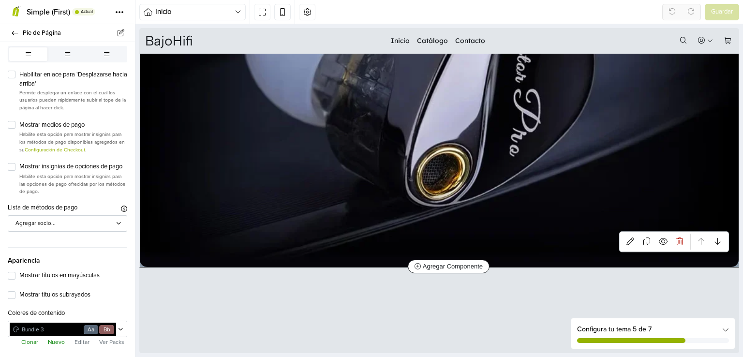
click at [457, 208] on img at bounding box center [439, 80] width 599 height 374
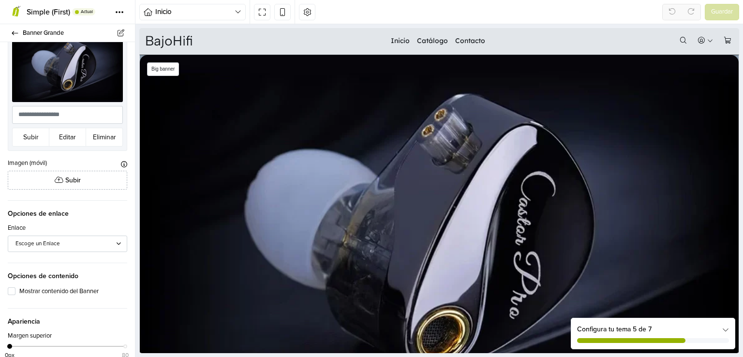
scroll to position [143, 0]
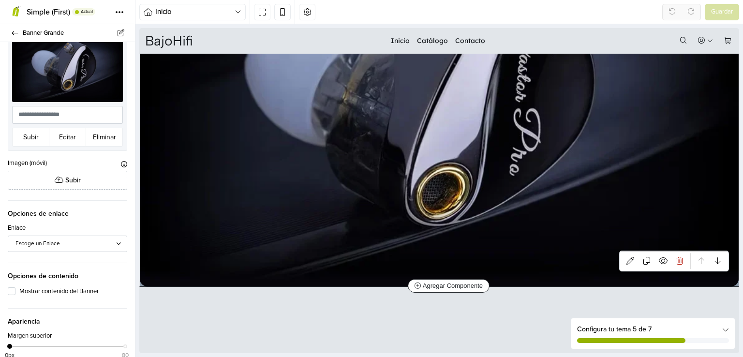
click at [219, 213] on img at bounding box center [439, 99] width 599 height 374
click at [627, 256] on link at bounding box center [630, 260] width 16 height 16
drag, startPoint x: 466, startPoint y: 279, endPoint x: 462, endPoint y: 205, distance: 74.5
click at [462, 205] on div "Big banner Agregar Componente + Agregar Componente +" at bounding box center [439, 99] width 600 height 375
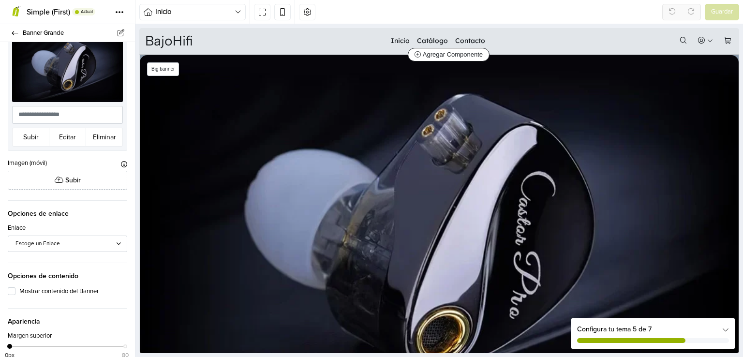
drag, startPoint x: 352, startPoint y: 54, endPoint x: 351, endPoint y: 89, distance: 34.8
click at [351, 89] on div "Big banner Agregar Componente + Agregar Componente +" at bounding box center [439, 242] width 600 height 375
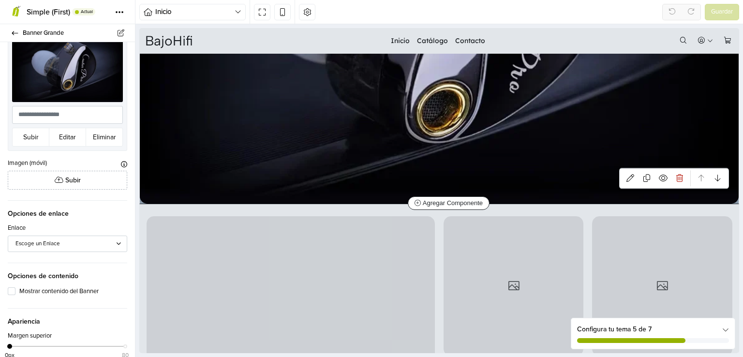
scroll to position [228, 0]
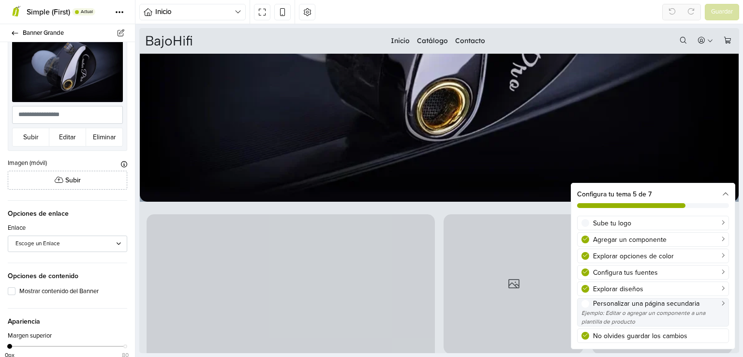
click at [681, 310] on div "Ejemplo: Editar o agregar un componente a una plantilla de producto" at bounding box center [652, 316] width 143 height 17
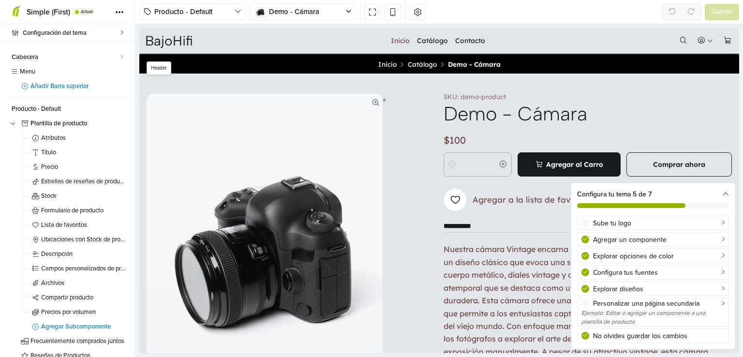
click at [396, 37] on link "Inicio" at bounding box center [400, 41] width 19 height 14
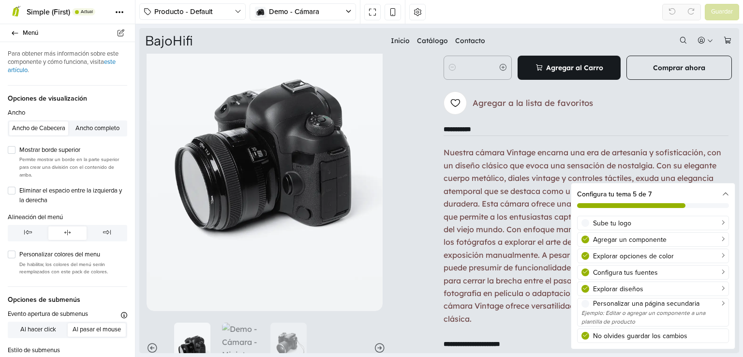
click at [522, 181] on div "Nuestra cámara Vintage encarna una era de artesanía y sofisticación, con un dis…" at bounding box center [587, 235] width 289 height 179
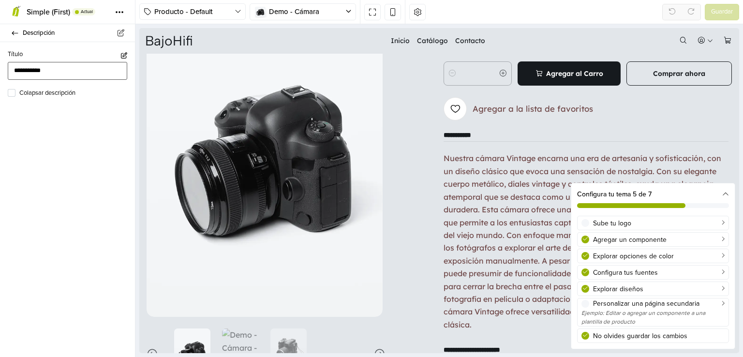
click at [85, 74] on input "**********" at bounding box center [67, 71] width 119 height 18
type input "*"
type input "******"
click at [468, 239] on div "Nuestra cámara Vintage encarna una era de artesanía y sofisticación, con un dis…" at bounding box center [587, 241] width 289 height 179
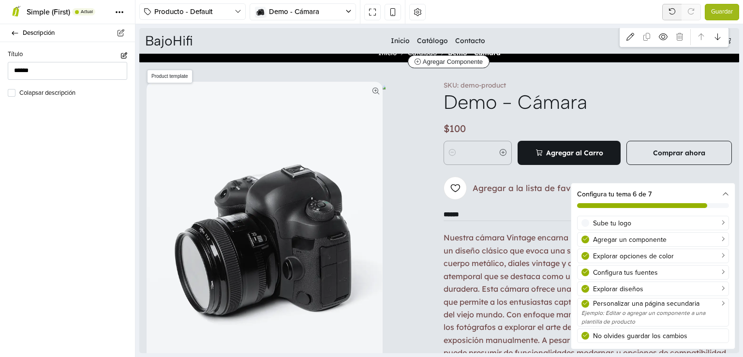
scroll to position [0, 0]
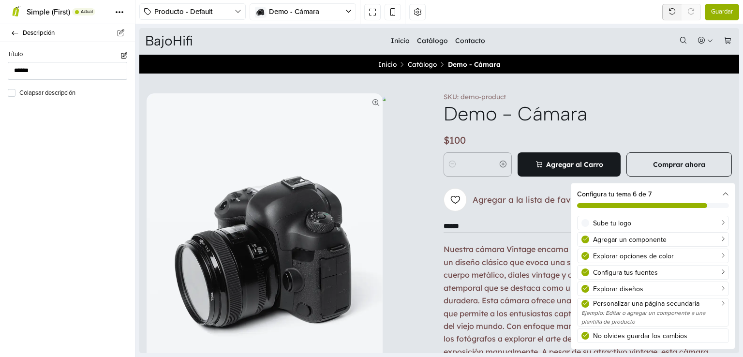
click at [713, 5] on button "Guardar" at bounding box center [722, 12] width 34 height 16
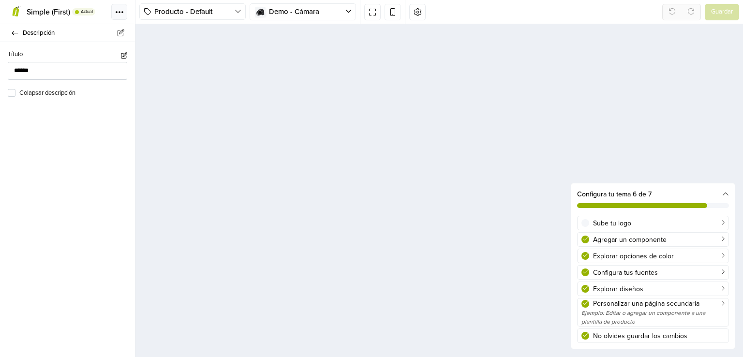
click at [120, 11] on icon at bounding box center [119, 12] width 3 height 3
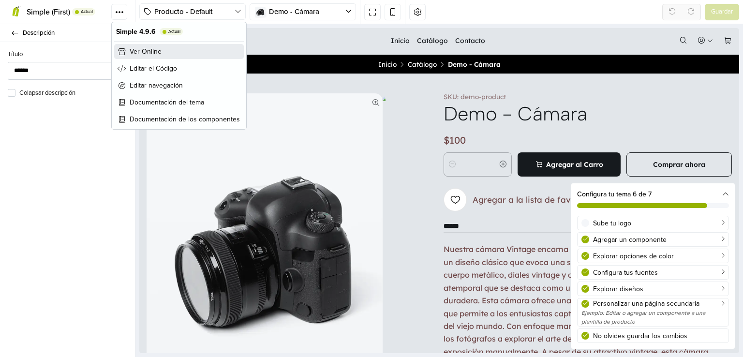
click at [134, 46] on span "Ver Online" at bounding box center [146, 51] width 32 height 10
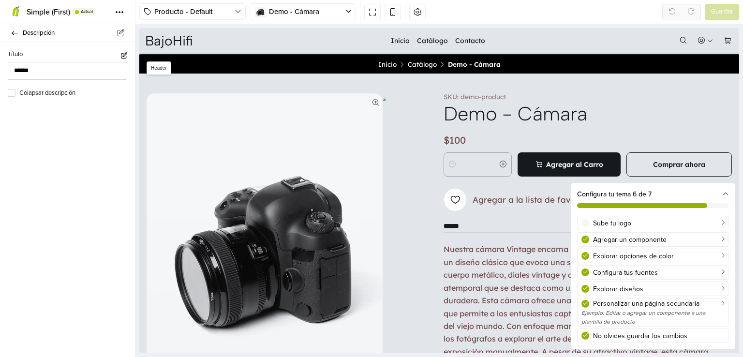
click at [170, 38] on link "BajoHifi" at bounding box center [169, 41] width 48 height 14
select select "**"
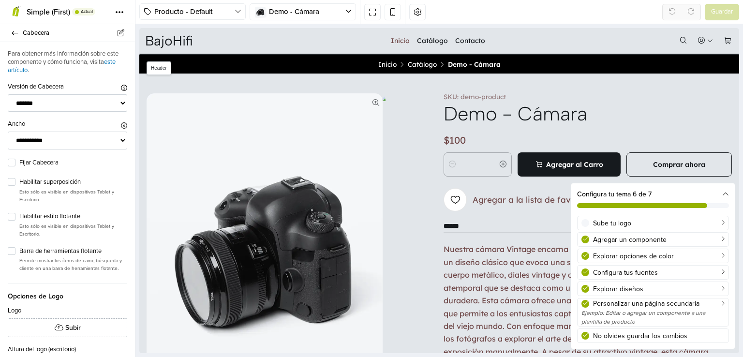
click at [400, 38] on link "Inicio" at bounding box center [400, 41] width 19 height 14
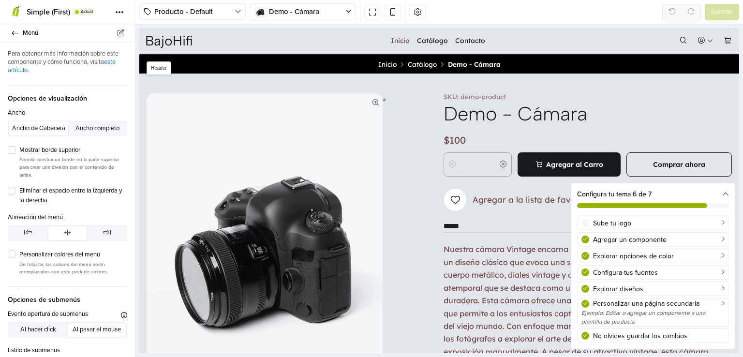
click at [399, 40] on link "Inicio" at bounding box center [400, 41] width 19 height 14
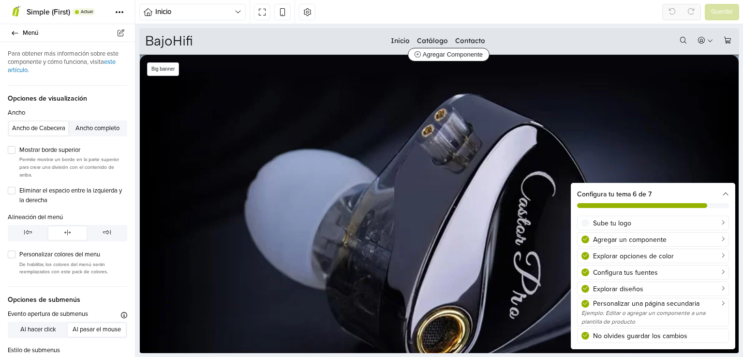
click at [319, 116] on img at bounding box center [439, 242] width 599 height 374
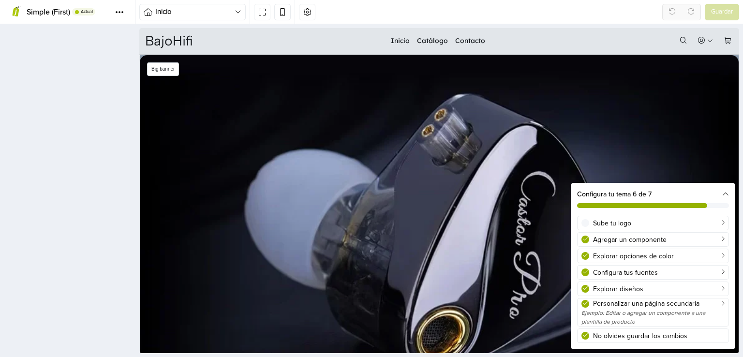
scroll to position [49, 0]
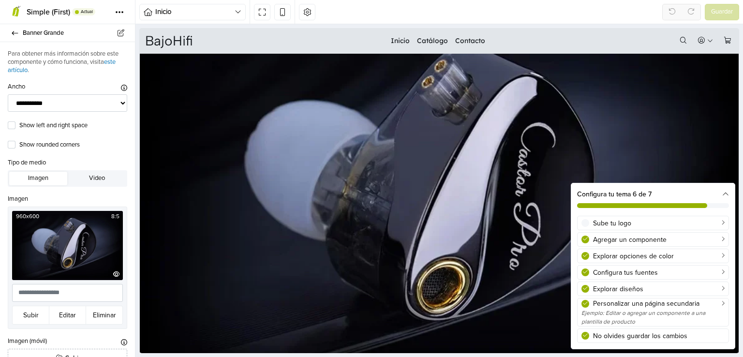
click at [99, 258] on img at bounding box center [67, 245] width 111 height 69
click at [73, 316] on button "Editar" at bounding box center [67, 315] width 37 height 19
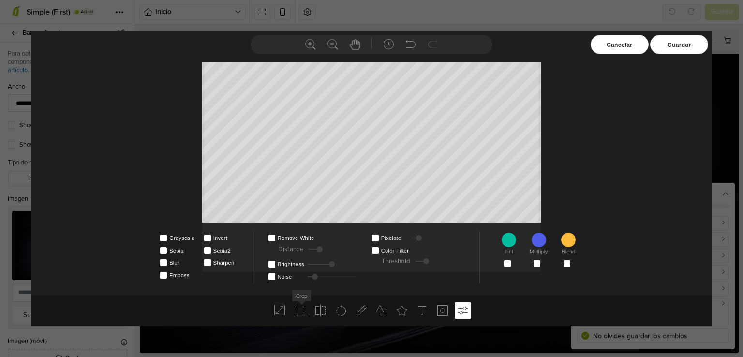
click at [298, 310] on icon at bounding box center [300, 311] width 12 height 12
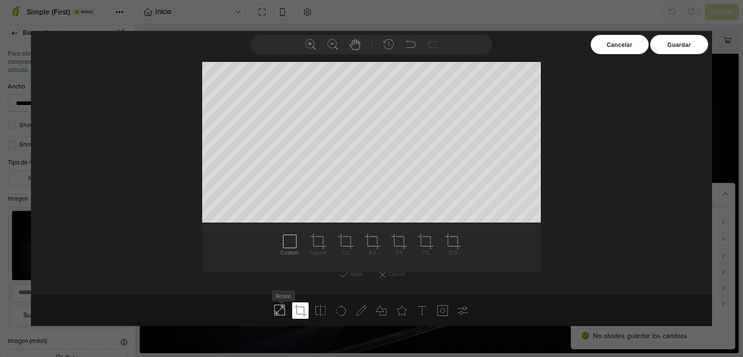
click at [282, 310] on icon at bounding box center [280, 311] width 12 height 12
type input "***"
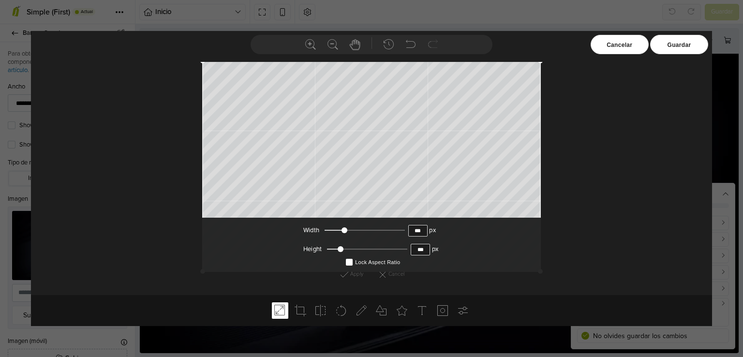
click at [629, 157] on div at bounding box center [371, 178] width 681 height 233
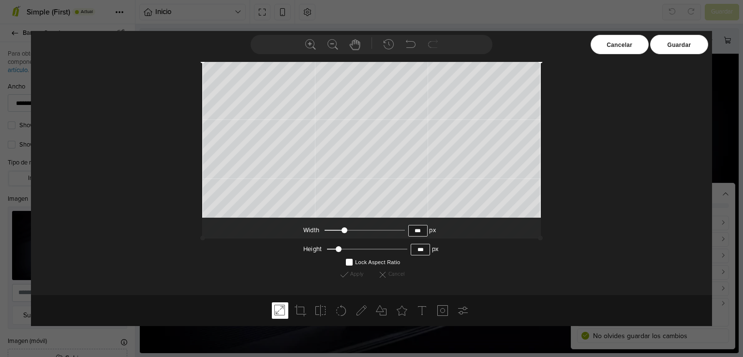
type input "***"
click at [338, 250] on div at bounding box center [338, 249] width 6 height 6
click at [673, 50] on div "Guardar" at bounding box center [679, 44] width 58 height 19
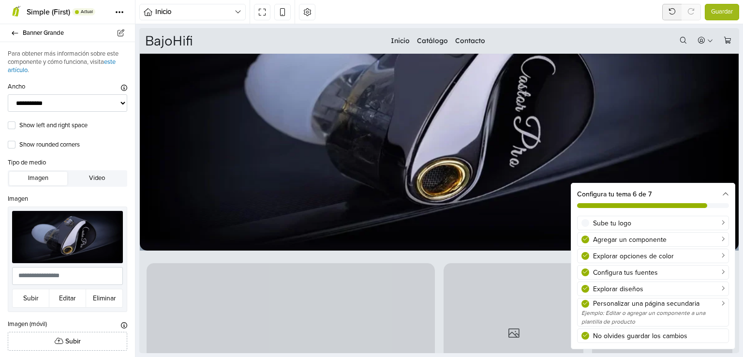
scroll to position [0, 0]
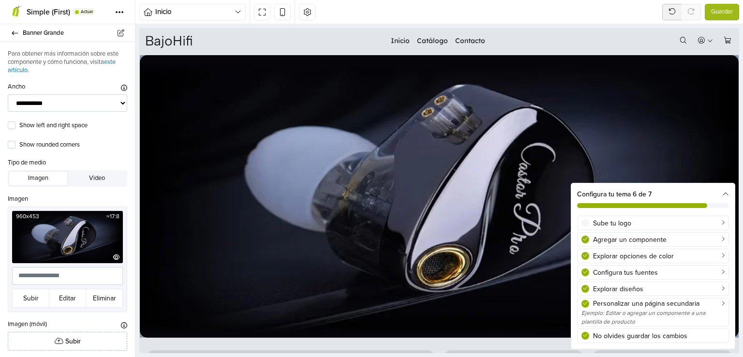
click at [87, 250] on img at bounding box center [67, 237] width 111 height 52
click at [64, 297] on button "Editar" at bounding box center [67, 298] width 37 height 19
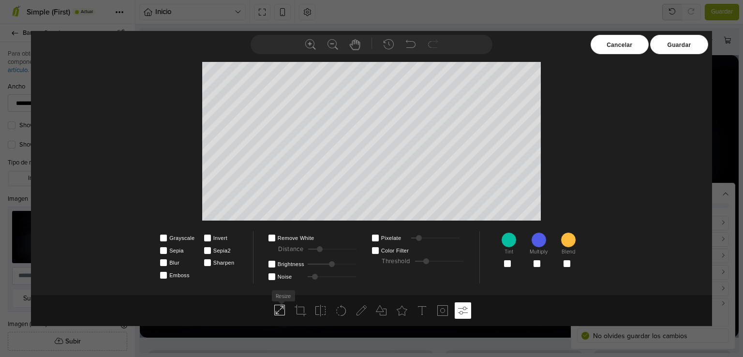
click at [280, 310] on icon at bounding box center [280, 311] width 12 height 12
type input "***"
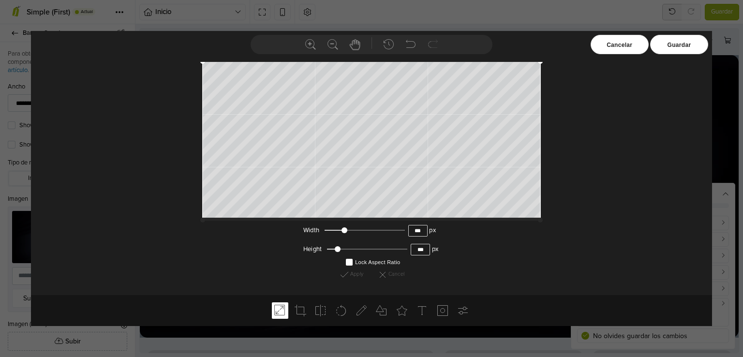
drag, startPoint x: 540, startPoint y: 217, endPoint x: 540, endPoint y: 203, distance: 14.0
click at [540, 203] on td at bounding box center [483, 193] width 112 height 53
drag, startPoint x: 540, startPoint y: 62, endPoint x: 537, endPoint y: 79, distance: 17.3
click at [537, 79] on td at bounding box center [483, 87] width 112 height 53
type input "***"
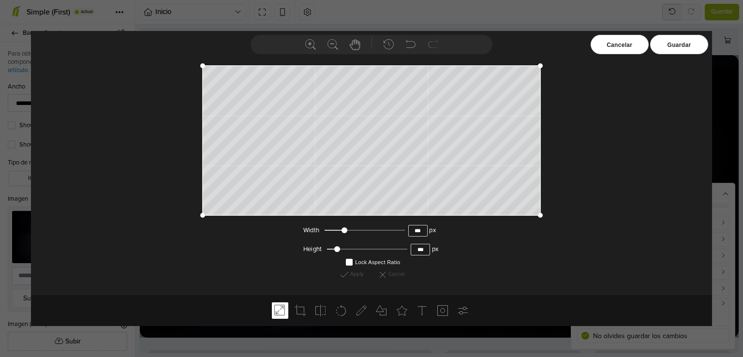
click at [336, 250] on div at bounding box center [337, 249] width 6 height 6
click at [301, 310] on icon at bounding box center [300, 311] width 12 height 12
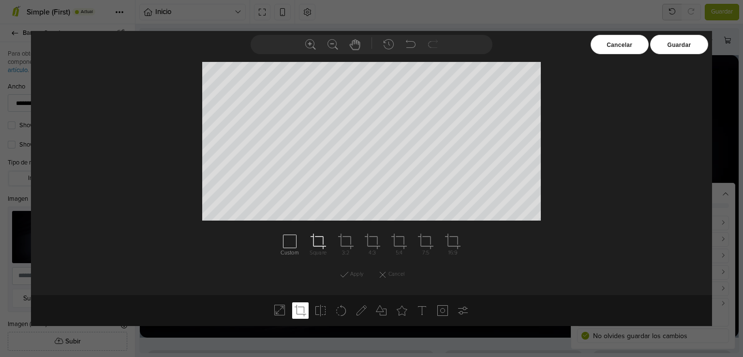
click at [315, 248] on icon at bounding box center [317, 241] width 15 height 15
click at [349, 244] on icon at bounding box center [345, 241] width 15 height 15
click at [367, 247] on icon at bounding box center [372, 241] width 15 height 15
click at [408, 246] on div "5:4" at bounding box center [399, 246] width 18 height 26
click at [426, 245] on icon at bounding box center [425, 241] width 15 height 15
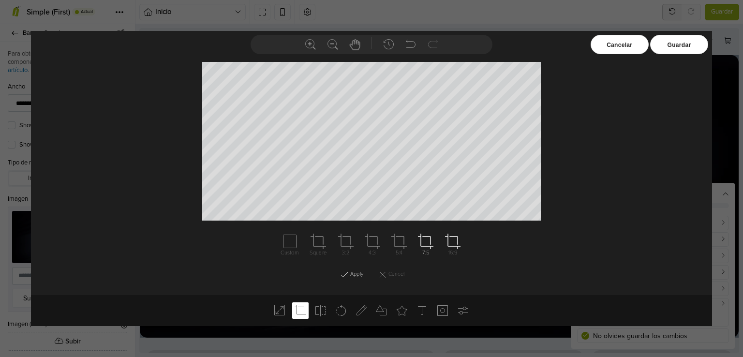
click at [458, 248] on use at bounding box center [452, 241] width 15 height 15
click at [306, 307] on icon at bounding box center [300, 311] width 12 height 12
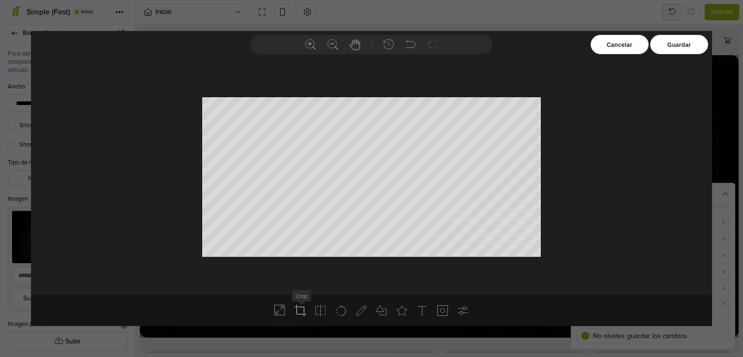
click at [306, 307] on icon at bounding box center [300, 311] width 12 height 12
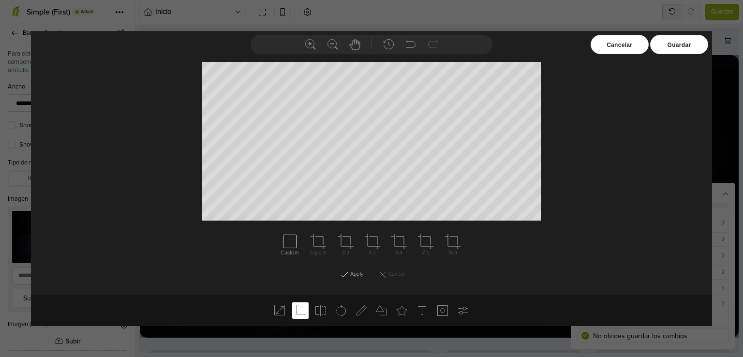
click at [296, 234] on icon at bounding box center [289, 241] width 15 height 15
click at [687, 41] on div "Guardar" at bounding box center [679, 44] width 58 height 19
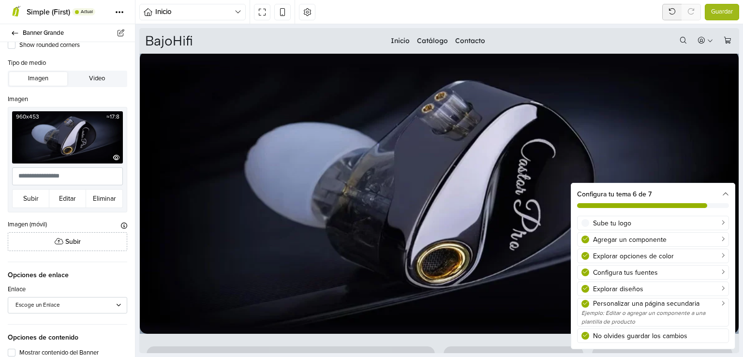
scroll to position [99, 0]
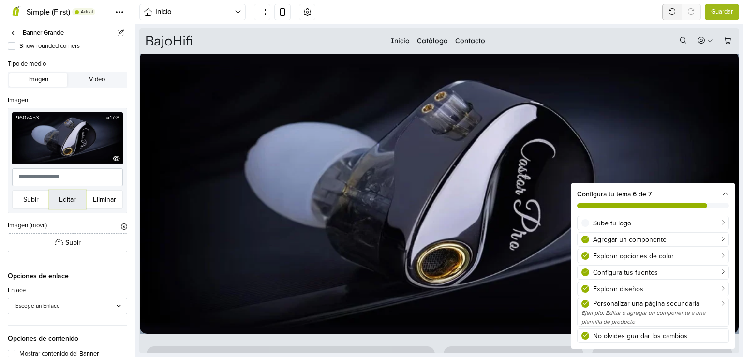
click at [64, 196] on button "Editar" at bounding box center [67, 199] width 37 height 19
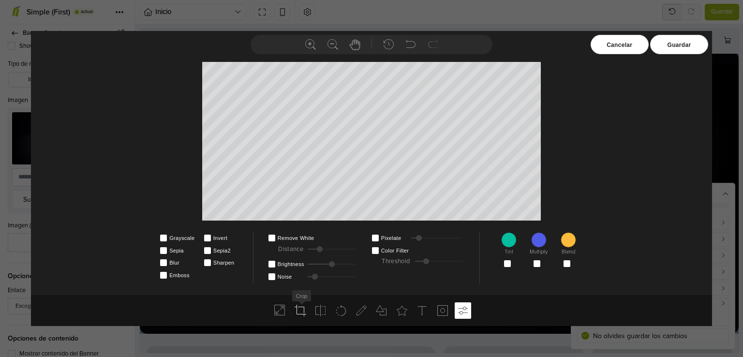
click at [303, 311] on icon at bounding box center [300, 311] width 12 height 12
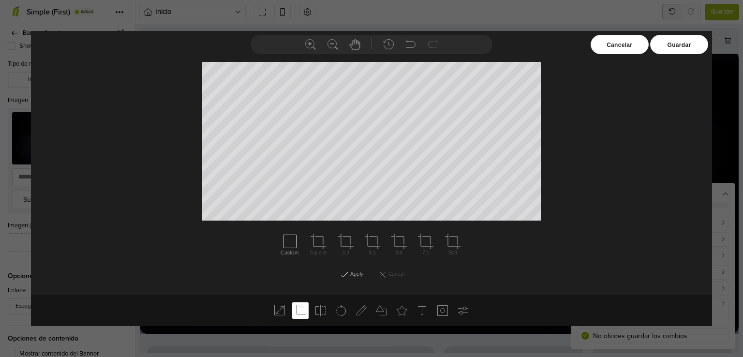
click at [692, 44] on div "Guardar" at bounding box center [679, 44] width 58 height 19
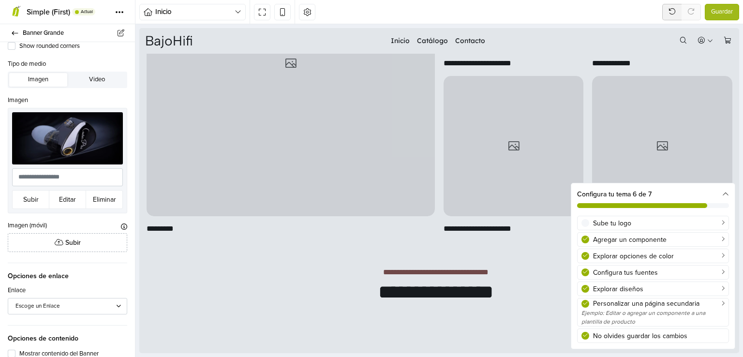
scroll to position [441, 0]
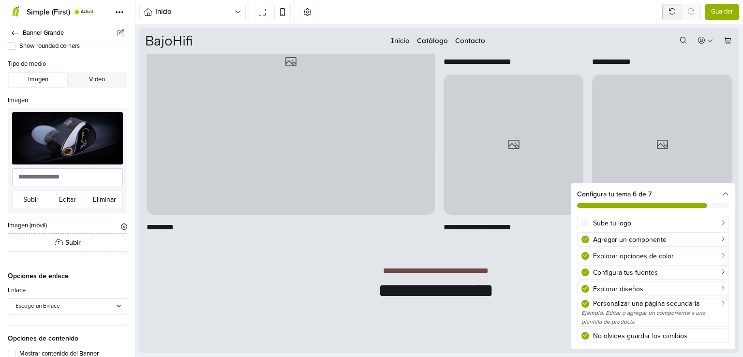
click at [730, 9] on span "Guardar" at bounding box center [722, 12] width 22 height 10
click at [7, 339] on div "Sube tu logo" at bounding box center [7, 339] width 0 height 0
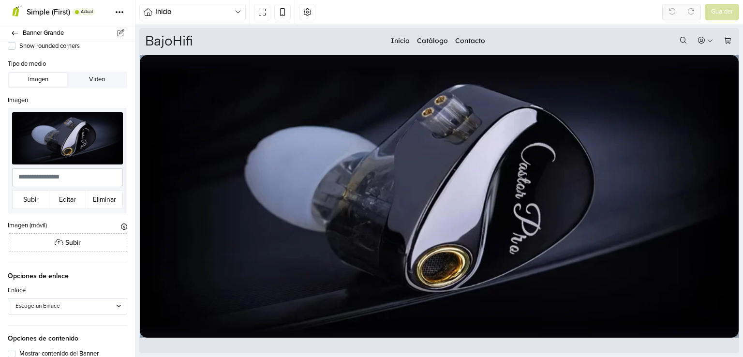
scroll to position [0, 0]
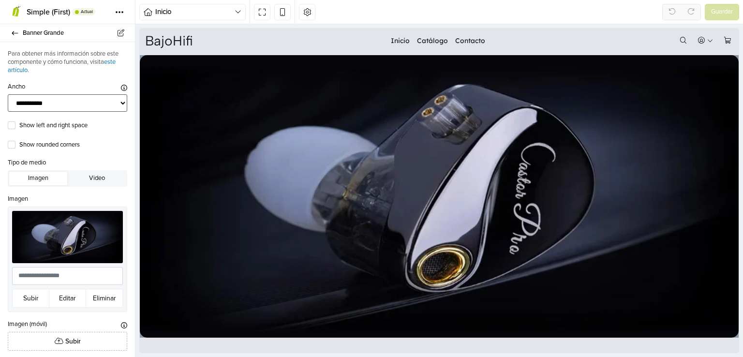
click at [108, 107] on select "**********" at bounding box center [67, 103] width 119 height 18
click at [8, 94] on select "**********" at bounding box center [67, 103] width 119 height 18
click at [45, 107] on select "**********" at bounding box center [67, 103] width 119 height 18
click at [8, 94] on select "**********" at bounding box center [67, 103] width 119 height 18
click at [62, 121] on label "Show left and right space" at bounding box center [73, 126] width 108 height 10
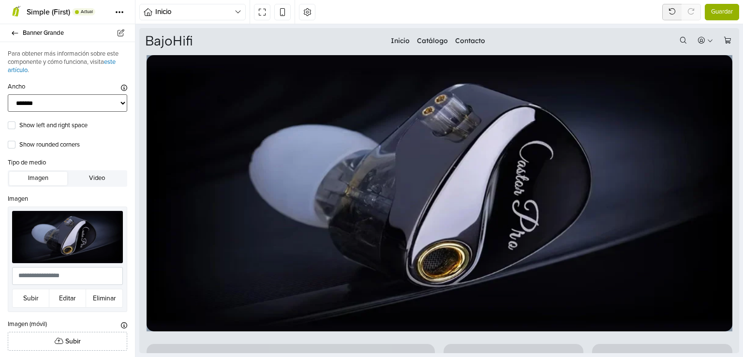
click at [111, 98] on select "**********" at bounding box center [67, 103] width 119 height 18
click at [8, 94] on select "**********" at bounding box center [67, 103] width 119 height 18
click at [103, 101] on select "**********" at bounding box center [67, 103] width 119 height 18
select select "*******"
click at [8, 94] on select "**********" at bounding box center [67, 103] width 119 height 18
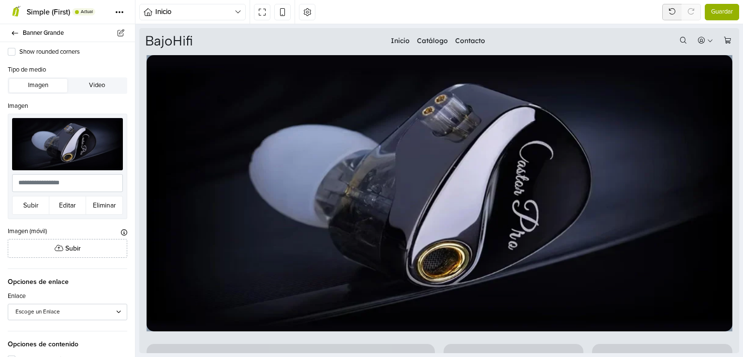
scroll to position [113, 0]
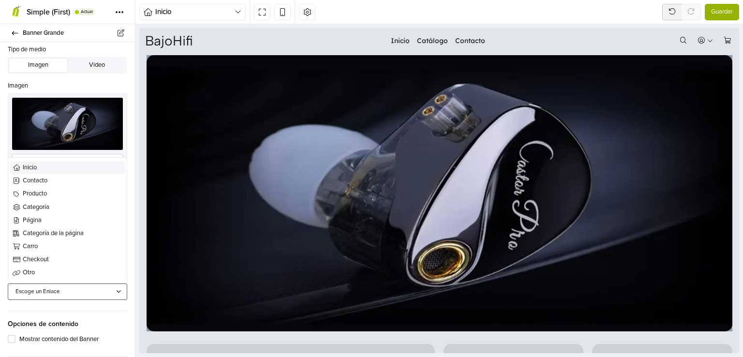
click at [97, 291] on div "Escoge un Enlace" at bounding box center [62, 291] width 95 height 9
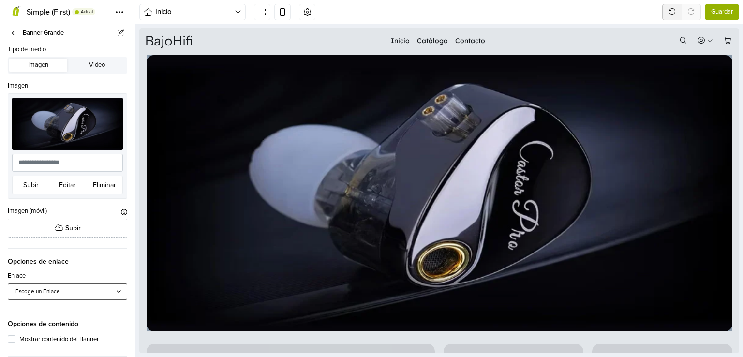
click at [97, 291] on div "Escoge un Enlace" at bounding box center [62, 291] width 95 height 9
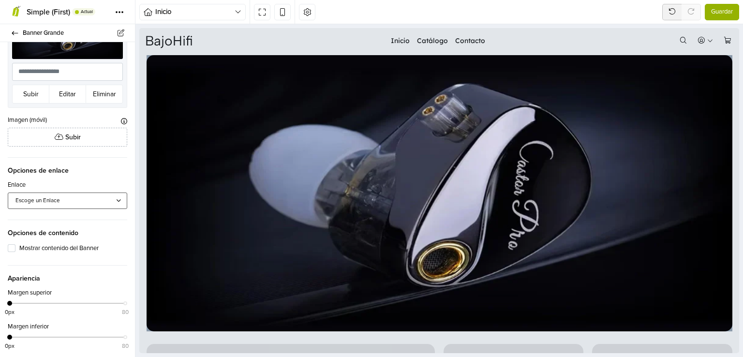
scroll to position [206, 0]
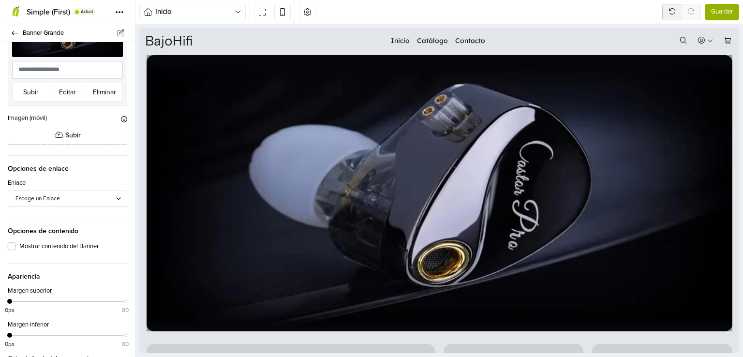
click at [84, 242] on label "Mostrar contenido del Banner" at bounding box center [73, 247] width 108 height 10
select select "******"
select select "**********"
select select "******"
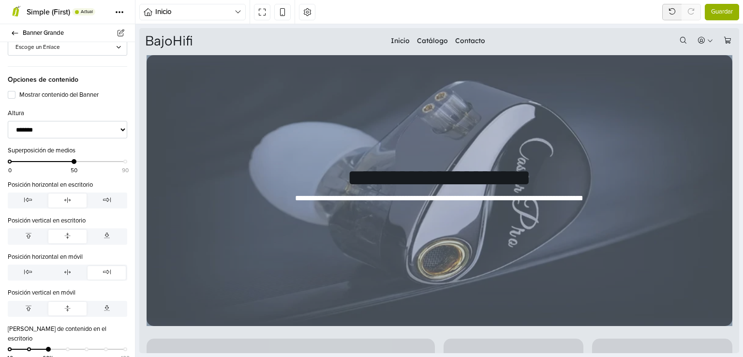
scroll to position [356, 0]
click at [81, 133] on select "**********" at bounding box center [67, 131] width 119 height 18
click at [19, 92] on label "Mostrar contenido del Banner" at bounding box center [73, 97] width 108 height 10
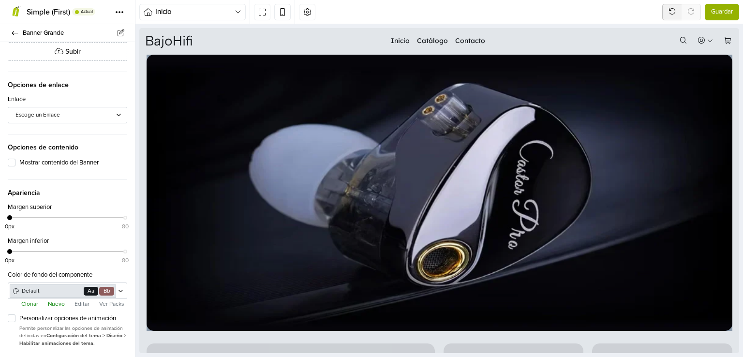
scroll to position [0, 0]
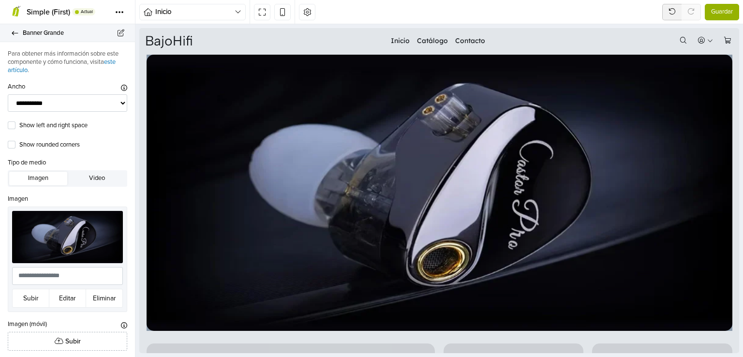
click at [13, 35] on icon at bounding box center [15, 33] width 8 height 6
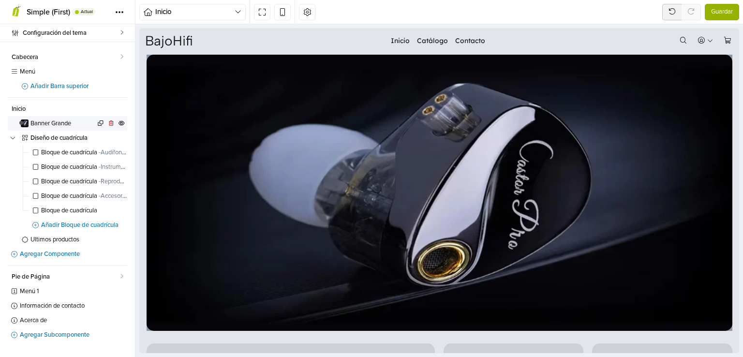
click at [54, 124] on span "Banner Grande" at bounding box center [62, 123] width 65 height 6
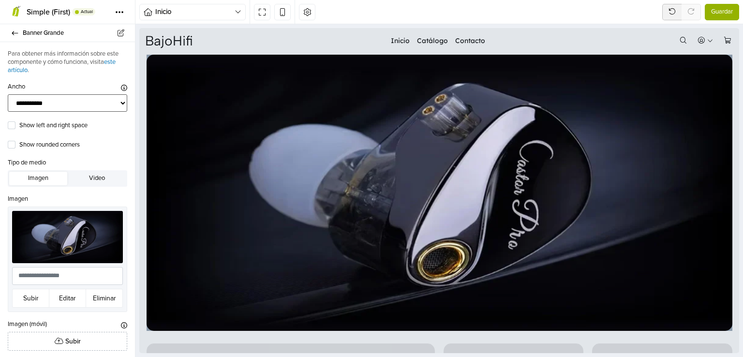
click at [54, 102] on select "**********" at bounding box center [67, 103] width 119 height 18
drag, startPoint x: 54, startPoint y: 101, endPoint x: 13, endPoint y: 33, distance: 79.4
click at [13, 33] on div "**********" at bounding box center [67, 190] width 135 height 333
click at [13, 33] on icon at bounding box center [15, 33] width 6 height 4
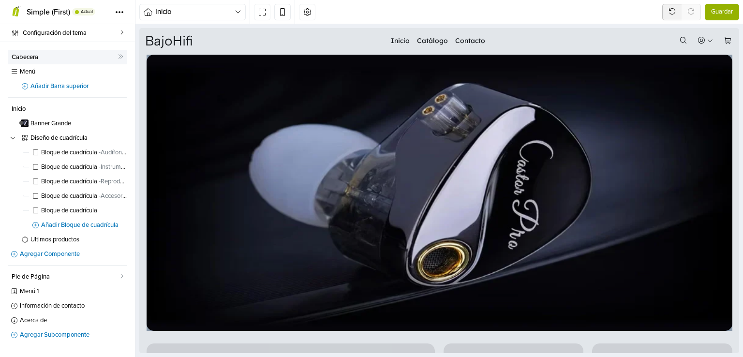
click at [47, 55] on span "Cabecera" at bounding box center [65, 57] width 106 height 6
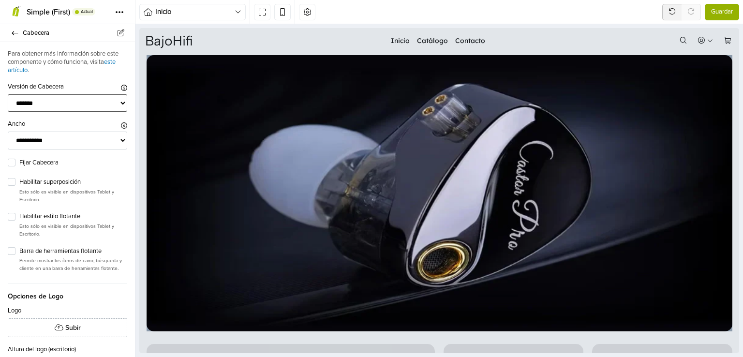
click at [56, 105] on select "******* ****** ******* ***** **** *******" at bounding box center [67, 103] width 119 height 18
select select "**"
click at [8, 94] on select "******* ****** ******* ***** **** *******" at bounding box center [67, 103] width 119 height 18
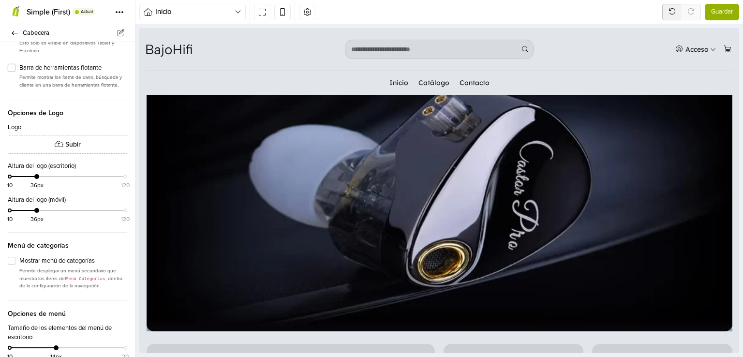
scroll to position [182, 0]
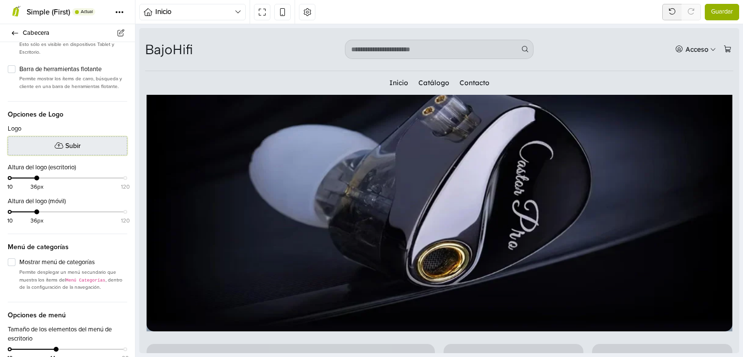
click at [66, 147] on span "Subir" at bounding box center [72, 146] width 15 height 10
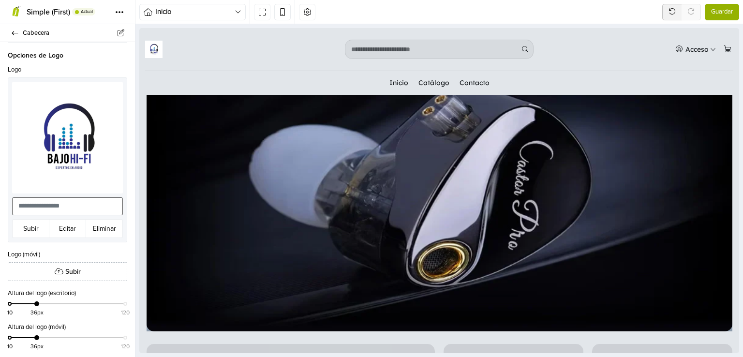
scroll to position [240, 0]
drag, startPoint x: 36, startPoint y: 308, endPoint x: 65, endPoint y: 309, distance: 29.0
click at [65, 309] on div "10 65px 120" at bounding box center [68, 309] width 116 height 14
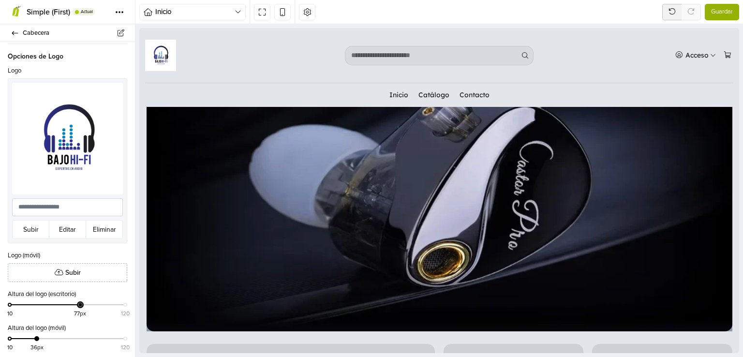
click at [85, 312] on div "10 77px 120" at bounding box center [68, 309] width 116 height 14
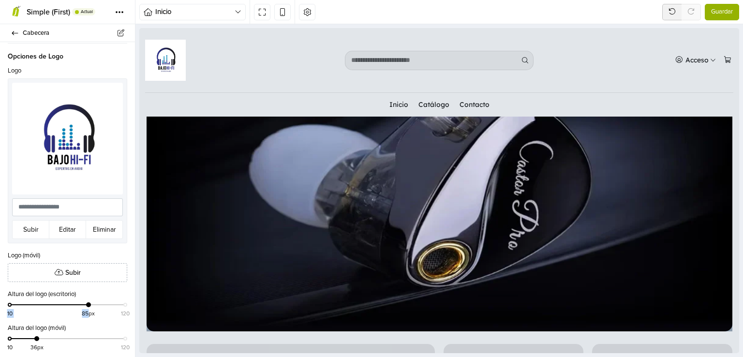
drag, startPoint x: 79, startPoint y: 310, endPoint x: 49, endPoint y: 310, distance: 29.5
click at [49, 310] on div "10 85px 120" at bounding box center [68, 309] width 116 height 14
click at [87, 309] on div "10 86px 120" at bounding box center [68, 309] width 116 height 14
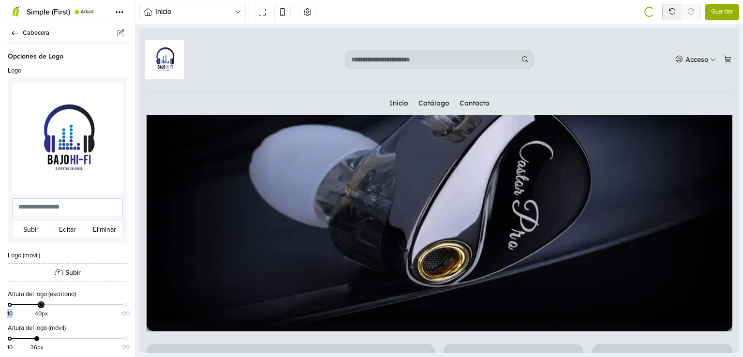
click at [41, 339] on div "10 36px 120" at bounding box center [68, 343] width 116 height 14
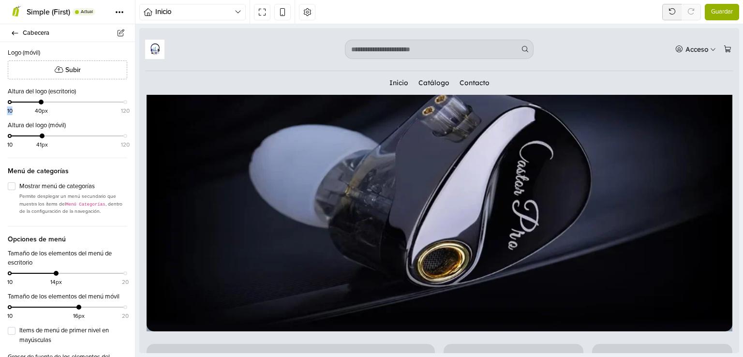
scroll to position [442, 0]
drag, startPoint x: 52, startPoint y: 273, endPoint x: 85, endPoint y: 279, distance: 33.4
click at [85, 279] on div "10 16px 20" at bounding box center [68, 278] width 116 height 14
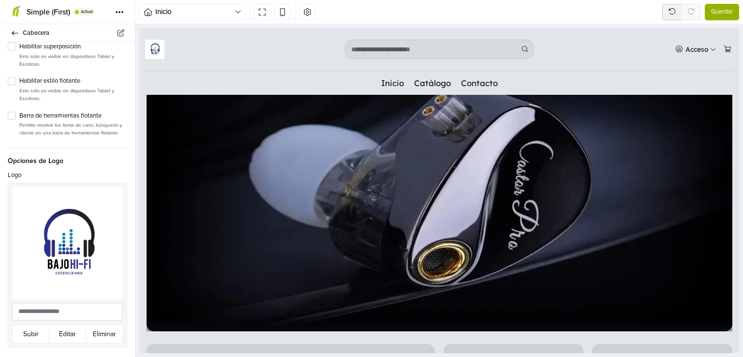
scroll to position [135, 0]
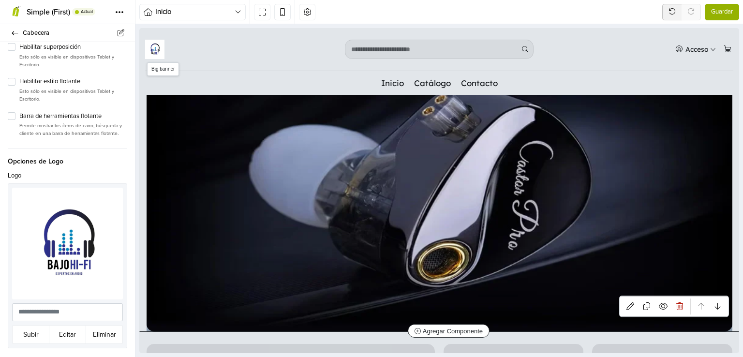
click at [447, 141] on img at bounding box center [440, 193] width 586 height 276
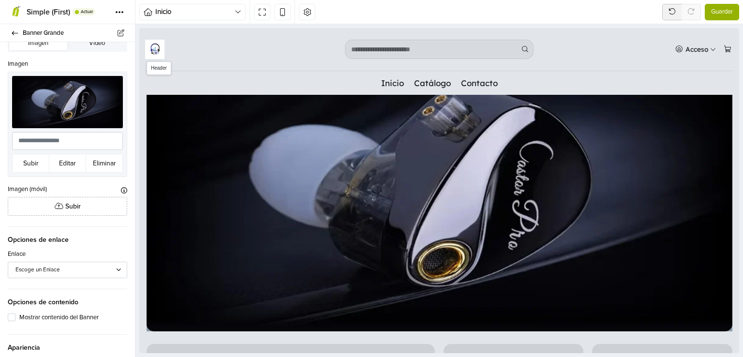
click at [155, 46] on img at bounding box center [154, 49] width 19 height 19
select select "**"
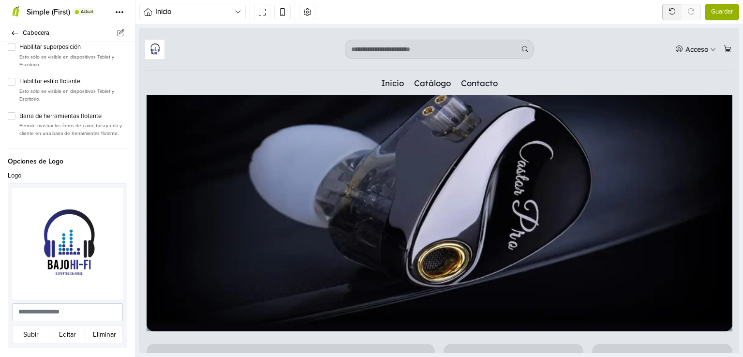
scroll to position [187, 0]
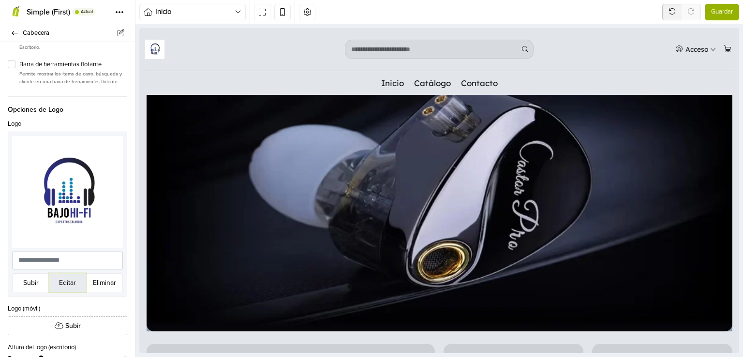
click at [69, 283] on button "Editar" at bounding box center [67, 282] width 37 height 19
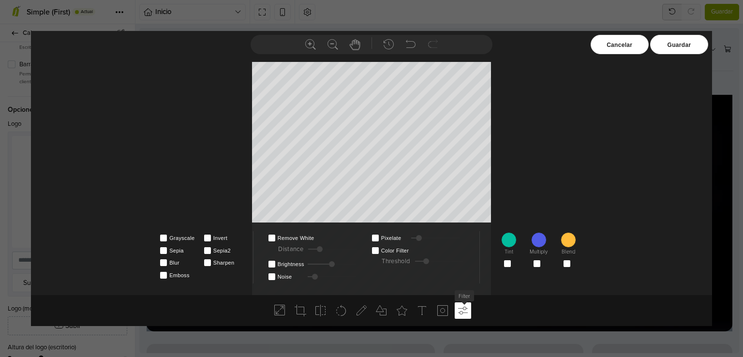
click at [462, 309] on icon at bounding box center [463, 311] width 12 height 12
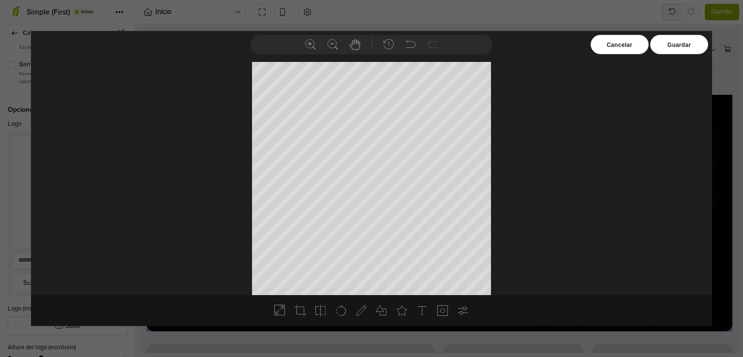
click at [596, 45] on div "Cancelar" at bounding box center [619, 44] width 58 height 19
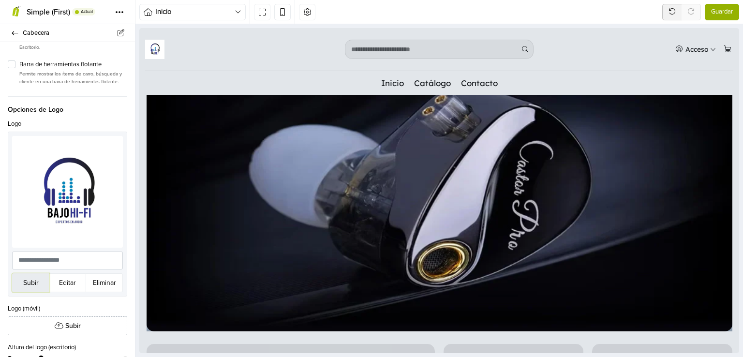
click at [37, 283] on button "Subir" at bounding box center [30, 282] width 37 height 19
click at [62, 285] on button "Editar" at bounding box center [67, 282] width 37 height 19
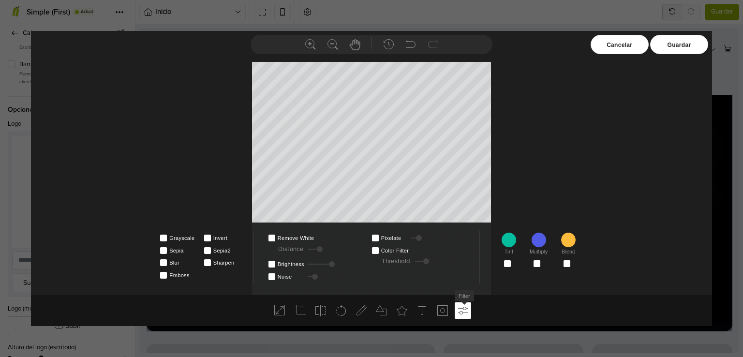
click at [462, 315] on icon at bounding box center [463, 311] width 12 height 12
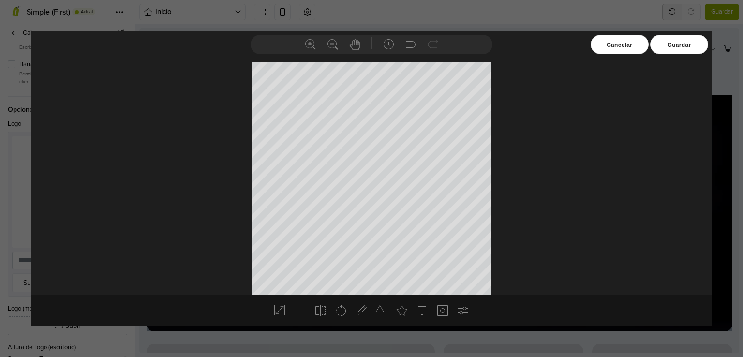
click at [618, 47] on div "Cancelar" at bounding box center [619, 44] width 58 height 19
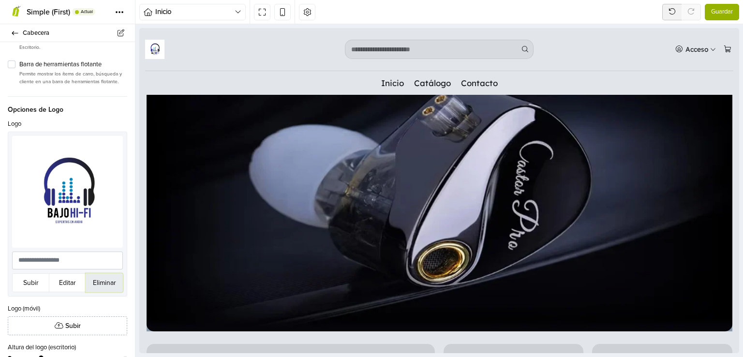
click at [101, 281] on button "Eliminar" at bounding box center [104, 282] width 37 height 19
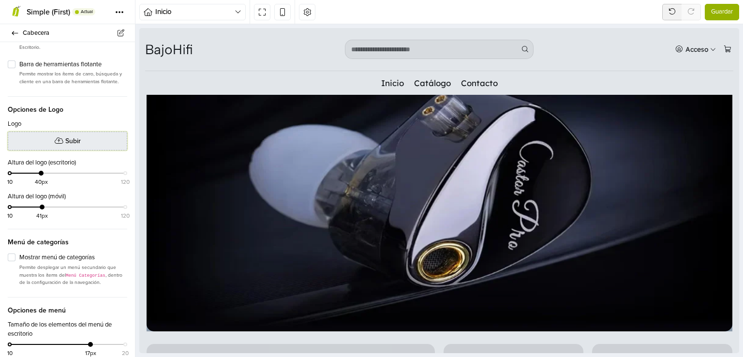
click at [67, 142] on span "Subir" at bounding box center [72, 141] width 15 height 10
click at [375, 12] on div "Inicio Inicio Producto Categoría Página Categoría de la página Búsqueda Contact…" at bounding box center [438, 12] width 607 height 24
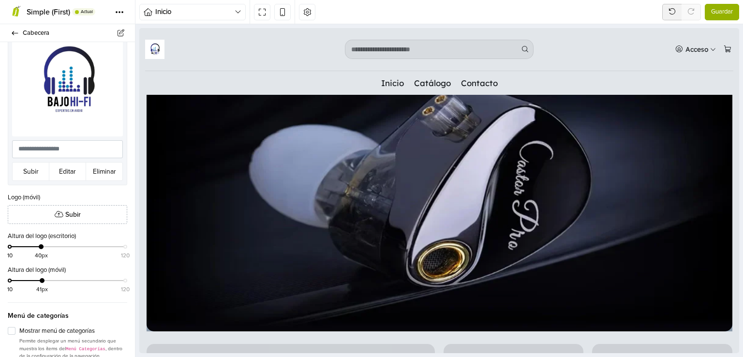
scroll to position [297, 0]
drag, startPoint x: 43, startPoint y: 250, endPoint x: 76, endPoint y: 251, distance: 33.4
click at [76, 251] on div "10 71px 120" at bounding box center [68, 251] width 116 height 14
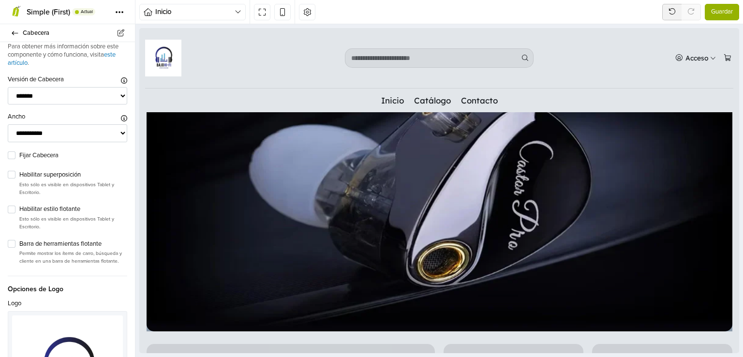
scroll to position [0, 0]
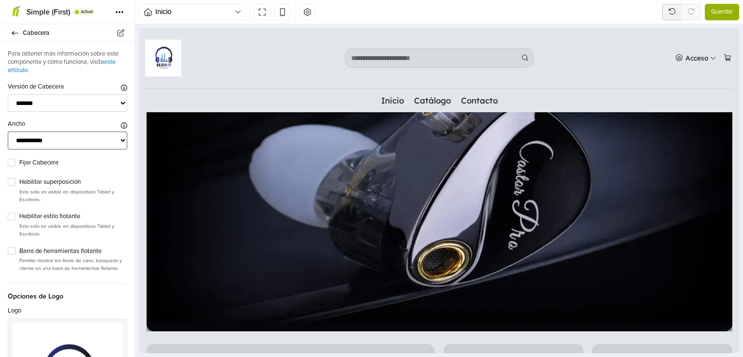
click at [97, 147] on select "**********" at bounding box center [67, 141] width 119 height 18
click at [165, 46] on img at bounding box center [163, 58] width 36 height 37
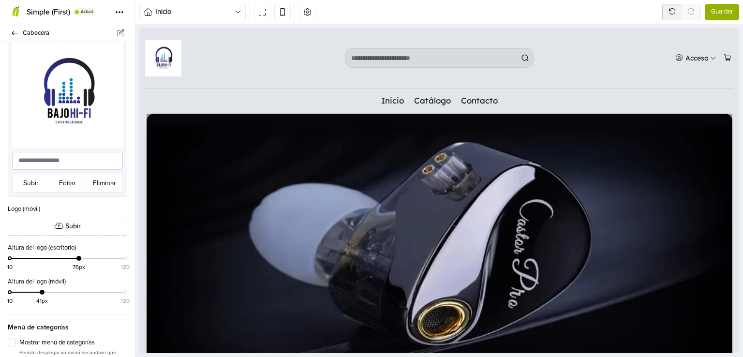
scroll to position [286, 0]
click at [35, 183] on button "Subir" at bounding box center [30, 183] width 37 height 19
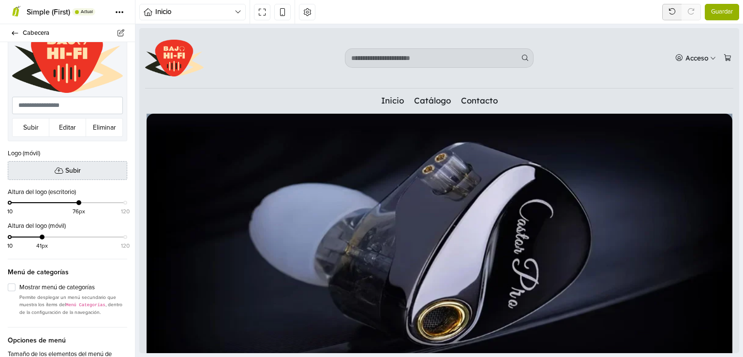
scroll to position [298, 0]
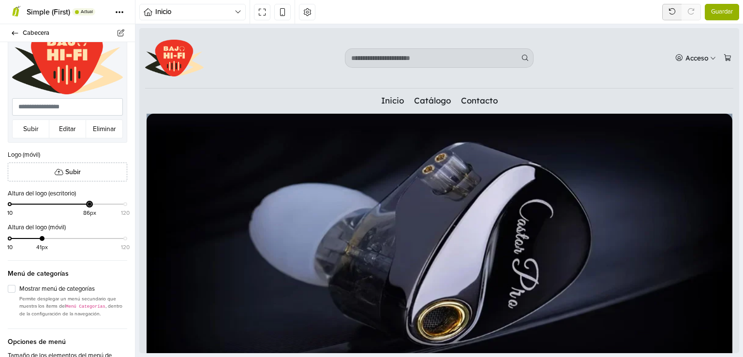
drag, startPoint x: 77, startPoint y: 209, endPoint x: 87, endPoint y: 211, distance: 10.3
click at [87, 211] on div "10 86px 120" at bounding box center [68, 208] width 116 height 14
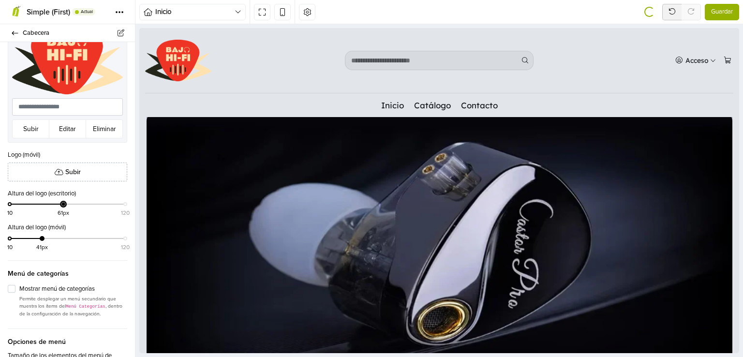
drag, startPoint x: 87, startPoint y: 209, endPoint x: 62, endPoint y: 210, distance: 25.2
click at [62, 210] on div "10 61px 120" at bounding box center [68, 208] width 116 height 14
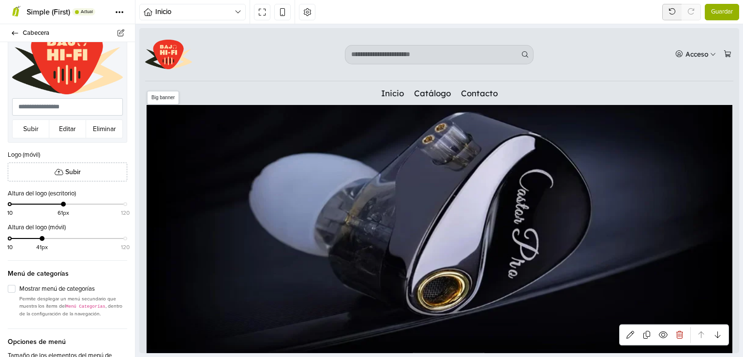
click at [335, 193] on img at bounding box center [440, 222] width 586 height 276
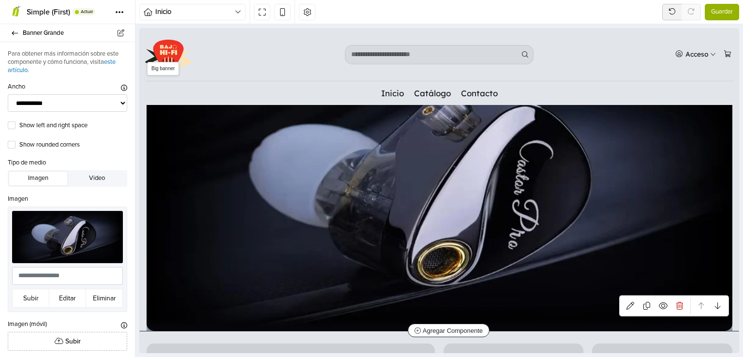
click at [286, 182] on img at bounding box center [440, 193] width 586 height 276
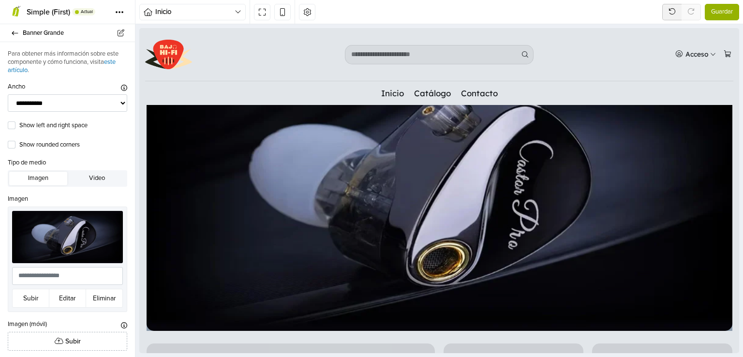
click at [0, 0] on div "Explorar diseños" at bounding box center [0, 0] width 0 height 0
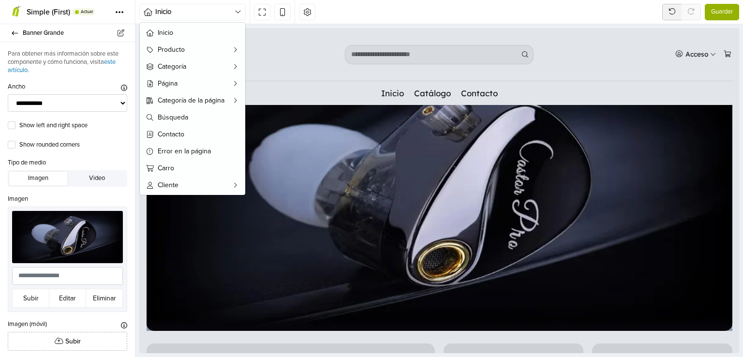
click at [0, 0] on div "Explorar diseños" at bounding box center [0, 0] width 0 height 0
drag, startPoint x: 644, startPoint y: 272, endPoint x: 588, endPoint y: 15, distance: 262.3
click at [588, 15] on div "Inicio Inicio Producto Categoría Página Categoría de la página Búsqueda Contact…" at bounding box center [438, 12] width 607 height 24
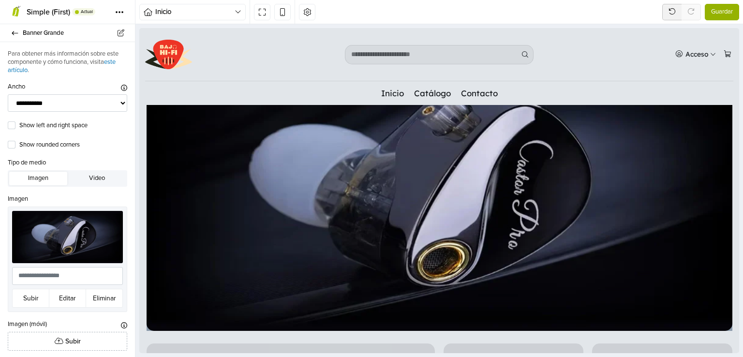
click at [579, 213] on div "Configura tu tema 0 de 7" at bounding box center [652, 198] width 163 height 30
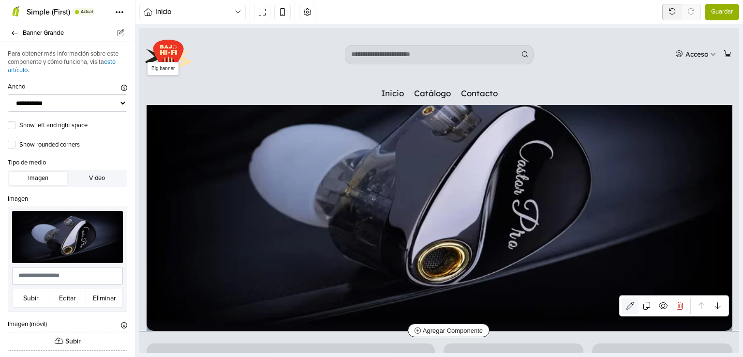
click at [626, 302] on icon at bounding box center [630, 306] width 8 height 8
click at [676, 302] on icon at bounding box center [679, 306] width 7 height 8
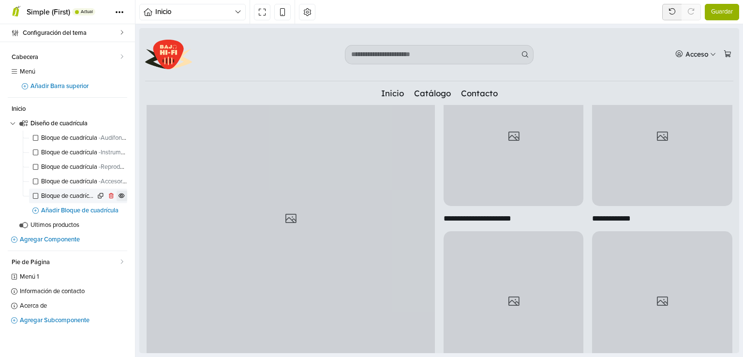
click at [121, 194] on icon at bounding box center [121, 195] width 6 height 5
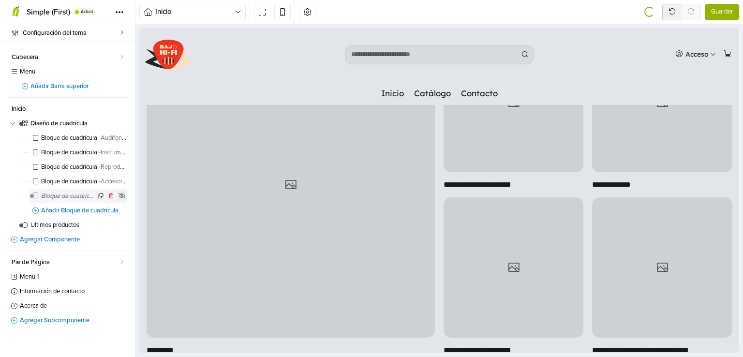
click at [121, 194] on icon at bounding box center [121, 196] width 7 height 6
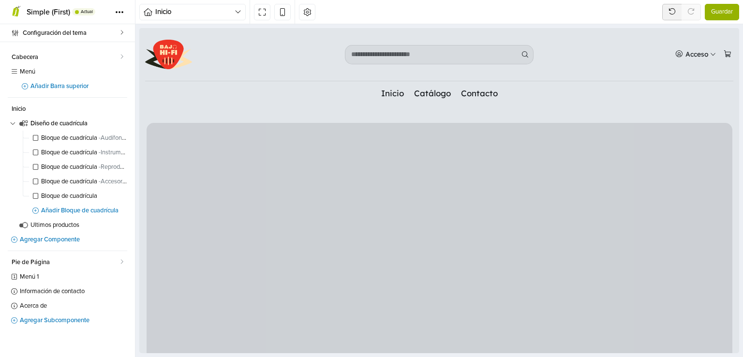
scroll to position [0, 0]
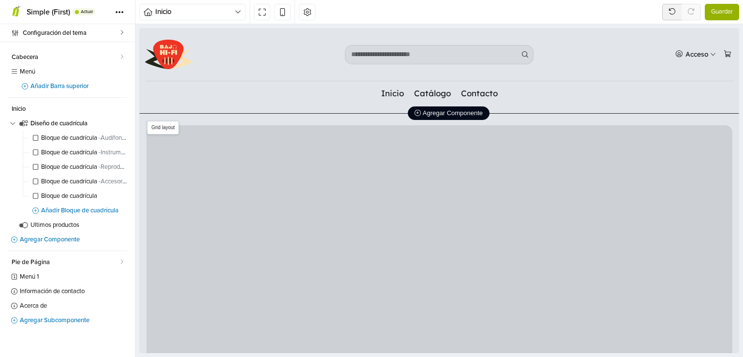
click at [456, 113] on span "Agregar Componente" at bounding box center [448, 112] width 68 height 7
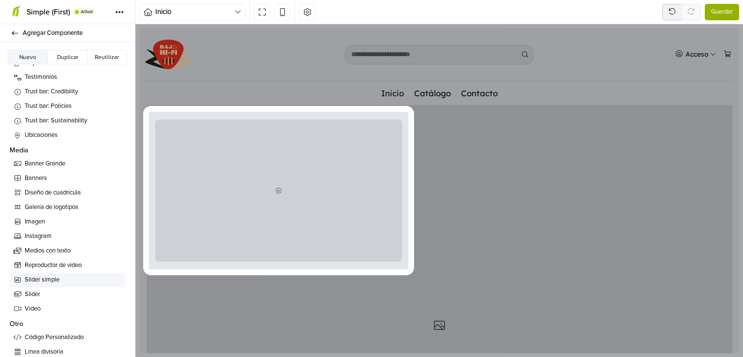
scroll to position [294, 0]
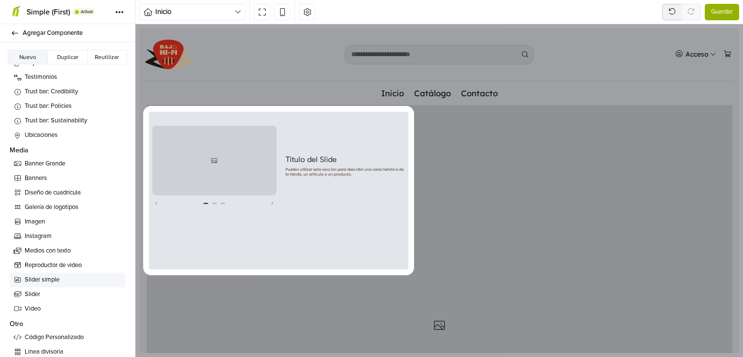
click at [38, 285] on link "Slider simple" at bounding box center [68, 280] width 116 height 15
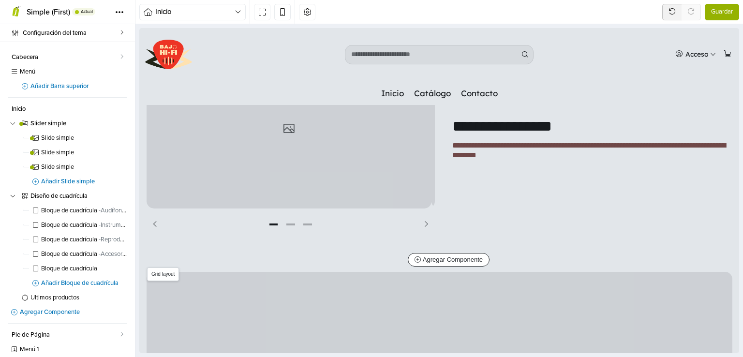
scroll to position [42, 0]
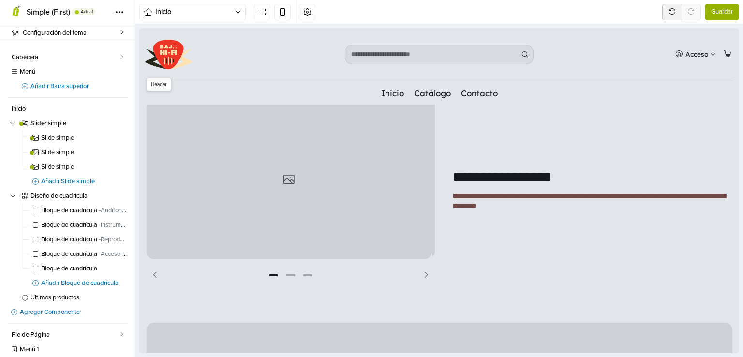
click at [290, 58] on div at bounding box center [239, 54] width 200 height 29
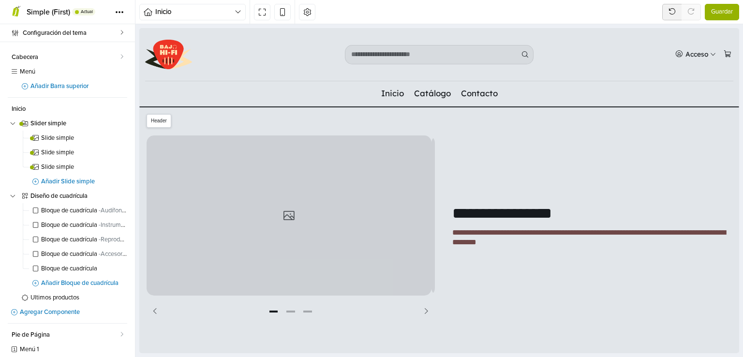
select select "**"
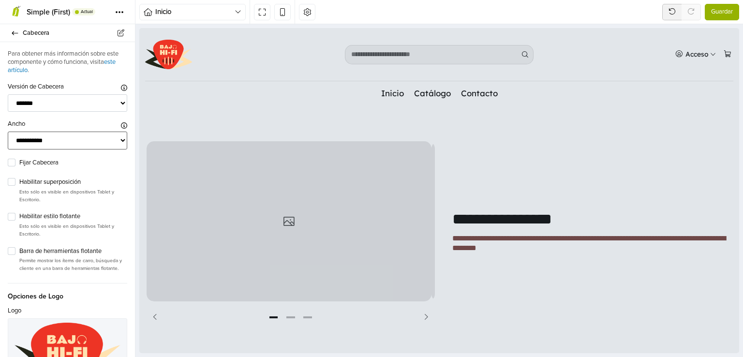
click at [76, 138] on select "**********" at bounding box center [67, 141] width 119 height 18
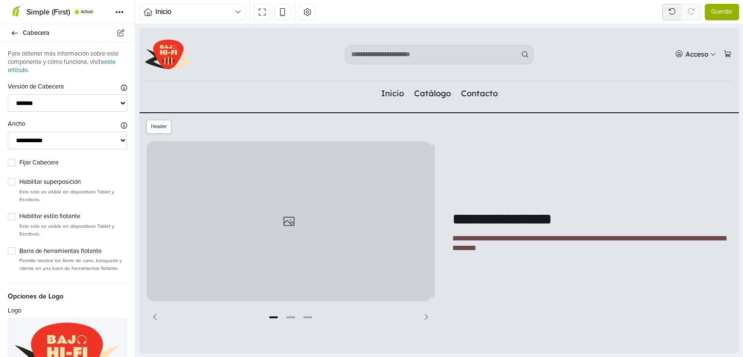
click at [169, 57] on img at bounding box center [168, 54] width 47 height 29
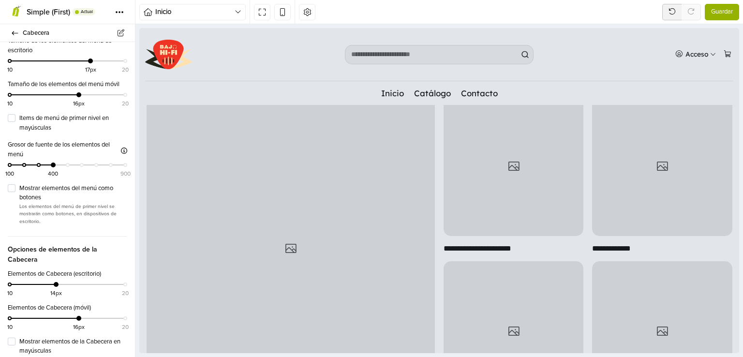
scroll to position [263, 0]
click at [728, 14] on span "Guardar" at bounding box center [722, 12] width 22 height 10
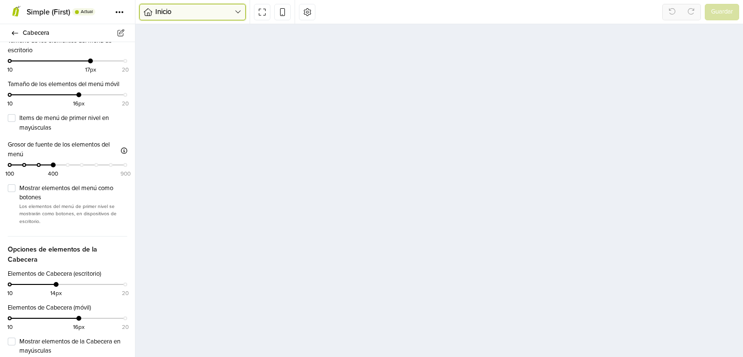
click at [149, 11] on icon "button" at bounding box center [148, 12] width 9 height 8
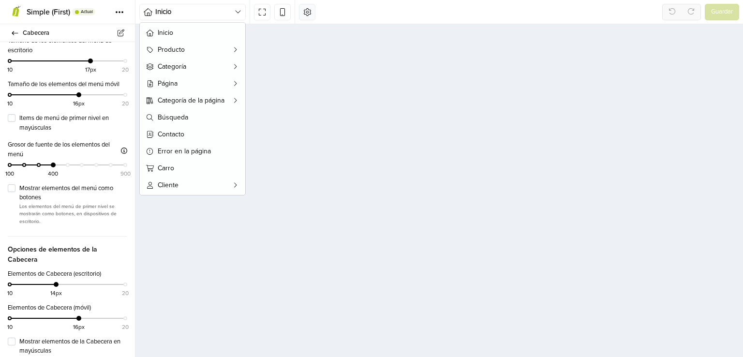
click at [307, 13] on icon "button" at bounding box center [307, 11] width 7 height 7
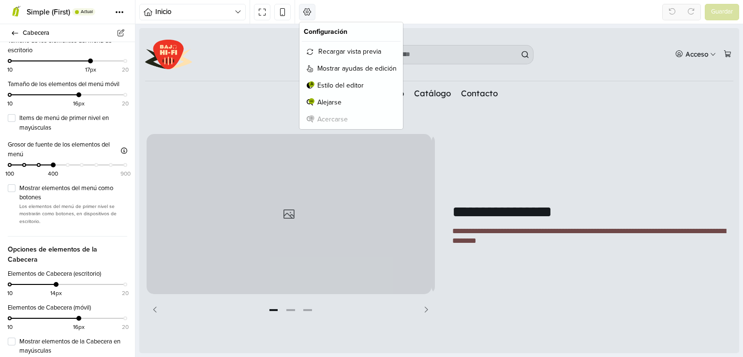
scroll to position [0, 0]
click at [268, 14] on button at bounding box center [262, 12] width 16 height 16
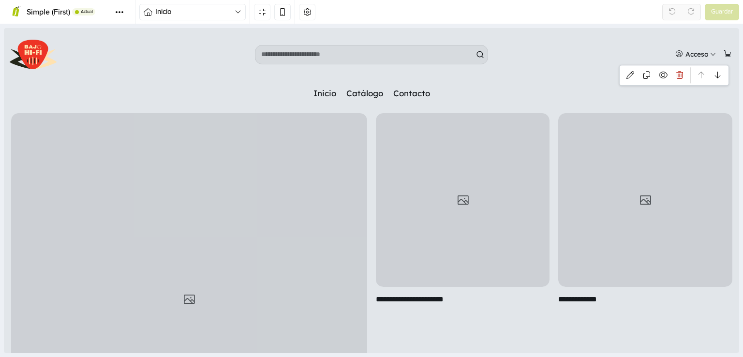
scroll to position [263, 0]
